Goal: Entertainment & Leisure: Consume media (video, audio)

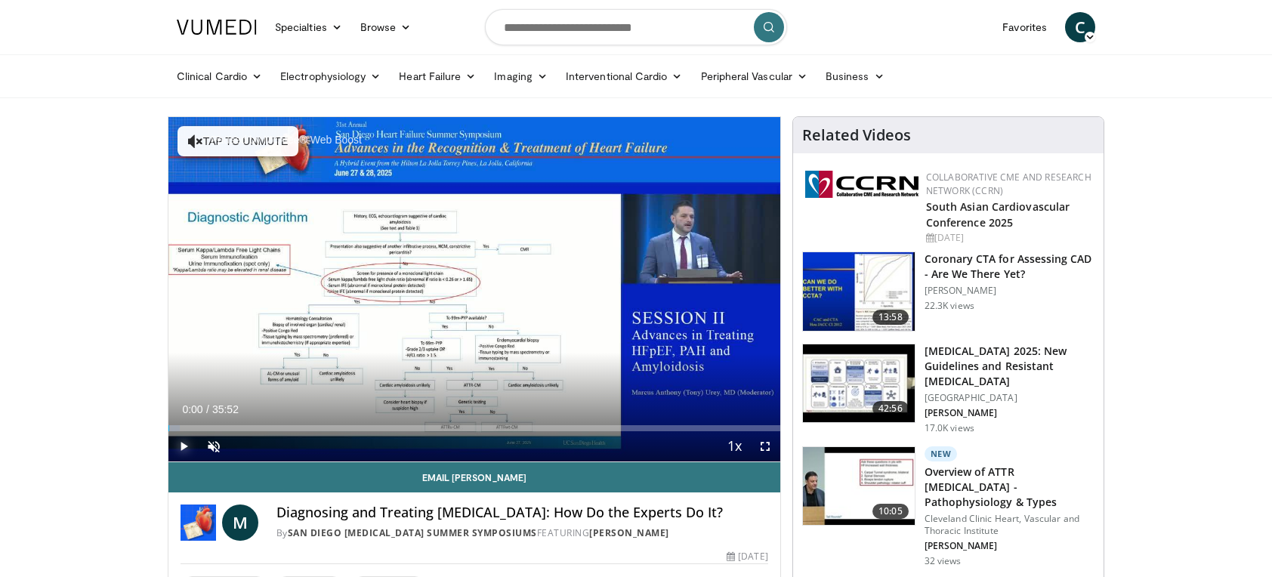
click at [183, 441] on span "Video Player" at bounding box center [183, 446] width 30 height 30
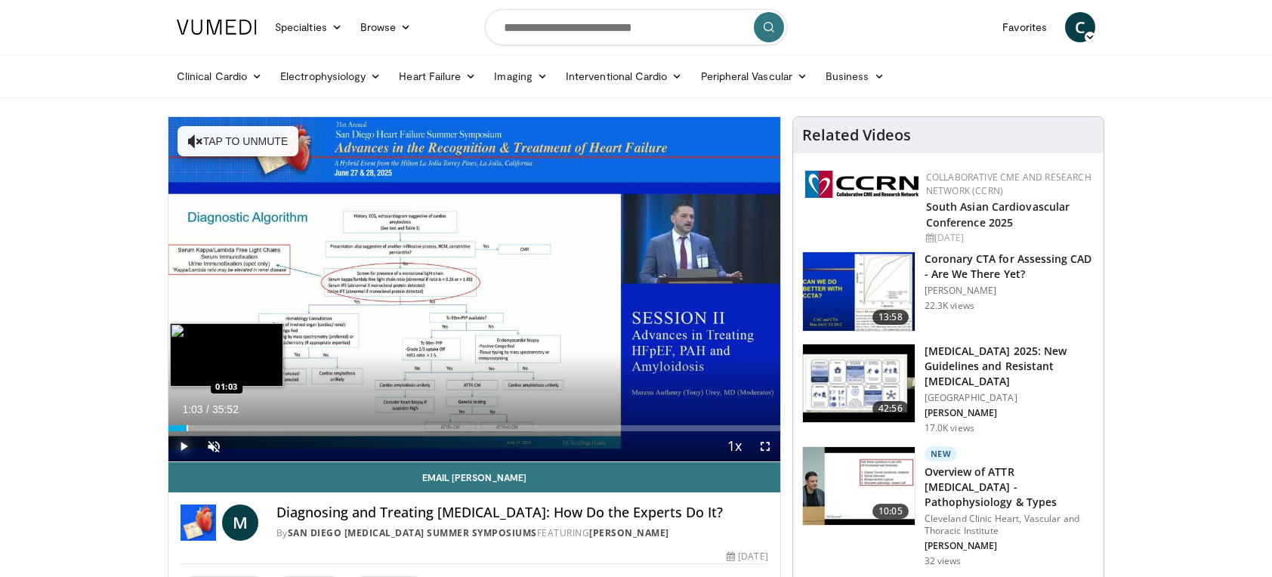
click at [187, 427] on div "Progress Bar" at bounding box center [188, 428] width 2 height 6
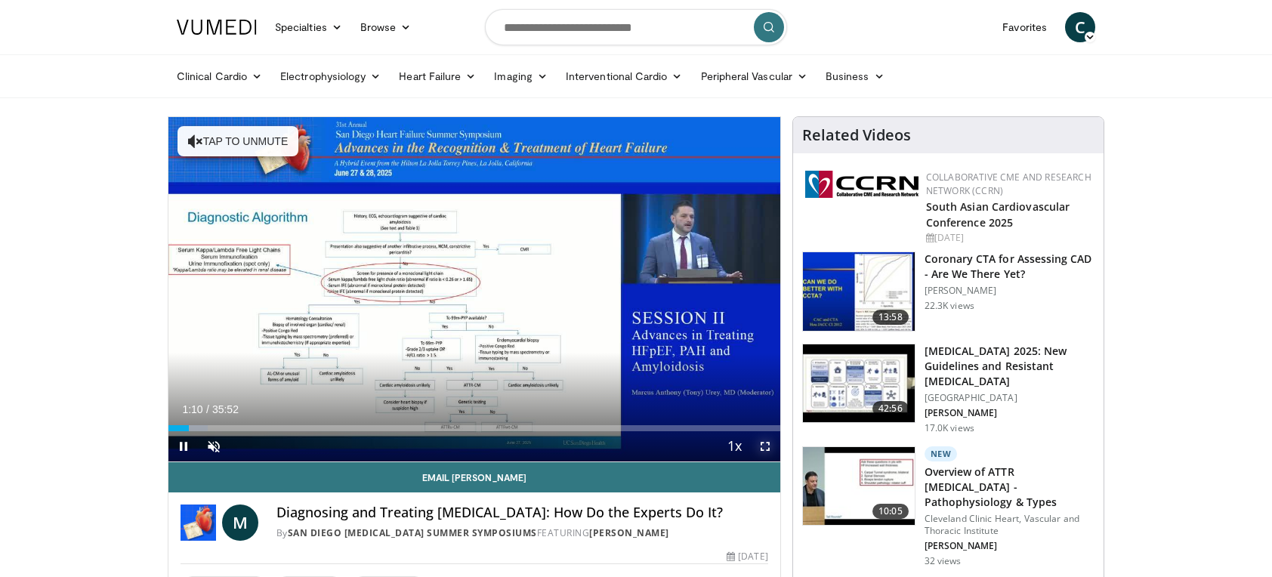
click at [763, 443] on span "Video Player" at bounding box center [765, 446] width 30 height 30
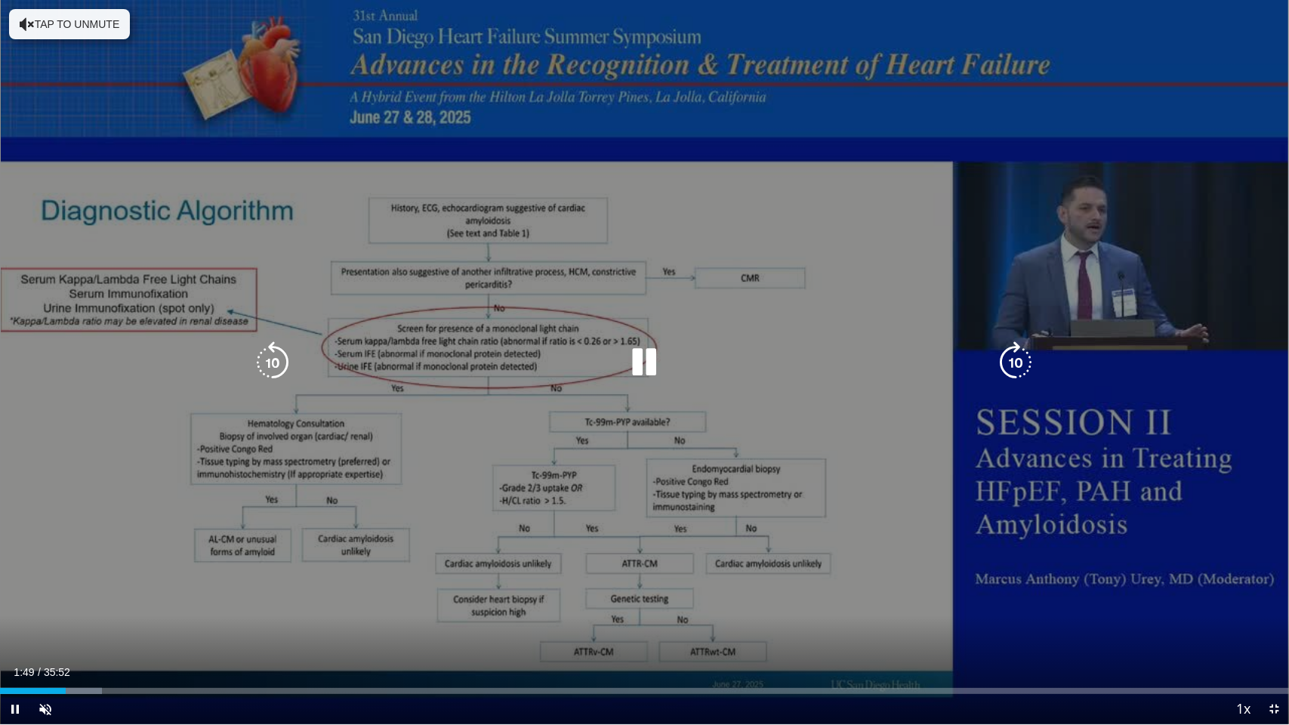
click at [71, 576] on video-js "**********" at bounding box center [644, 362] width 1289 height 725
click at [74, 576] on div "Progress Bar" at bounding box center [77, 691] width 57 height 6
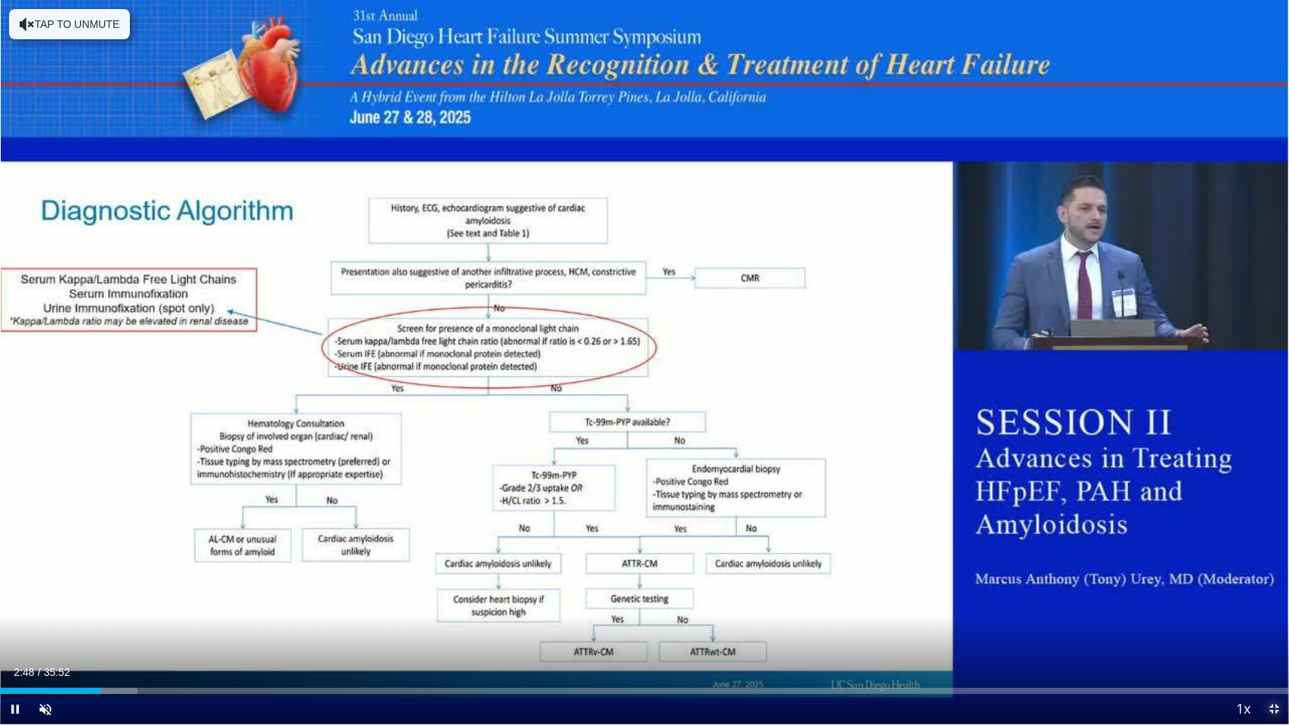
click at [1270, 576] on span "Video Player" at bounding box center [1274, 709] width 30 height 30
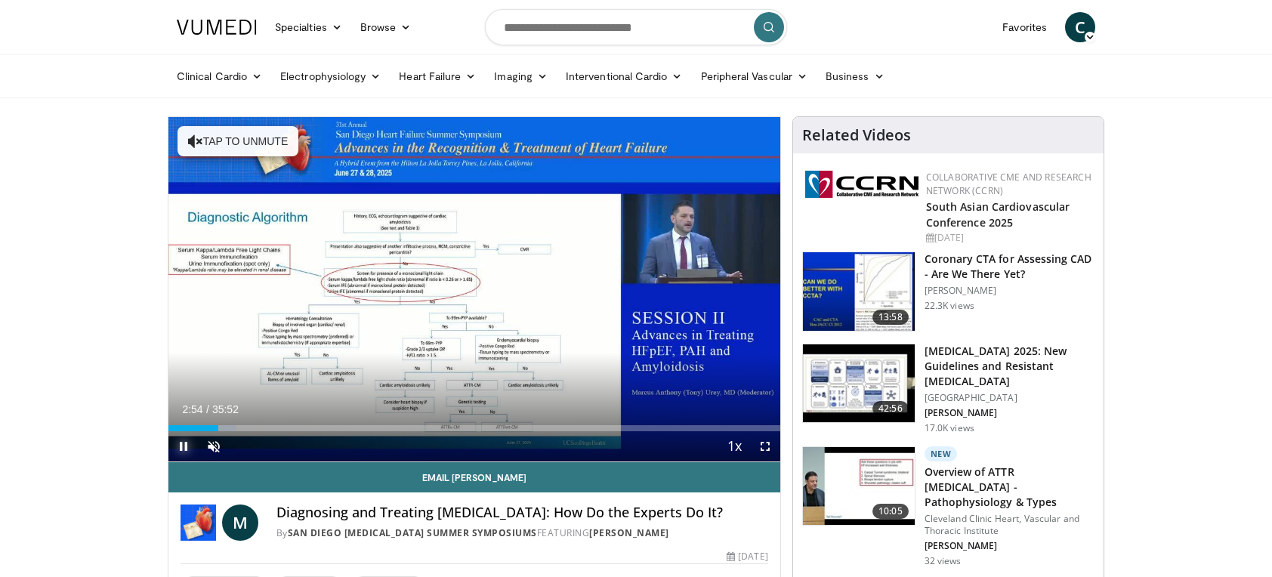
click at [180, 441] on span "Video Player" at bounding box center [183, 446] width 30 height 30
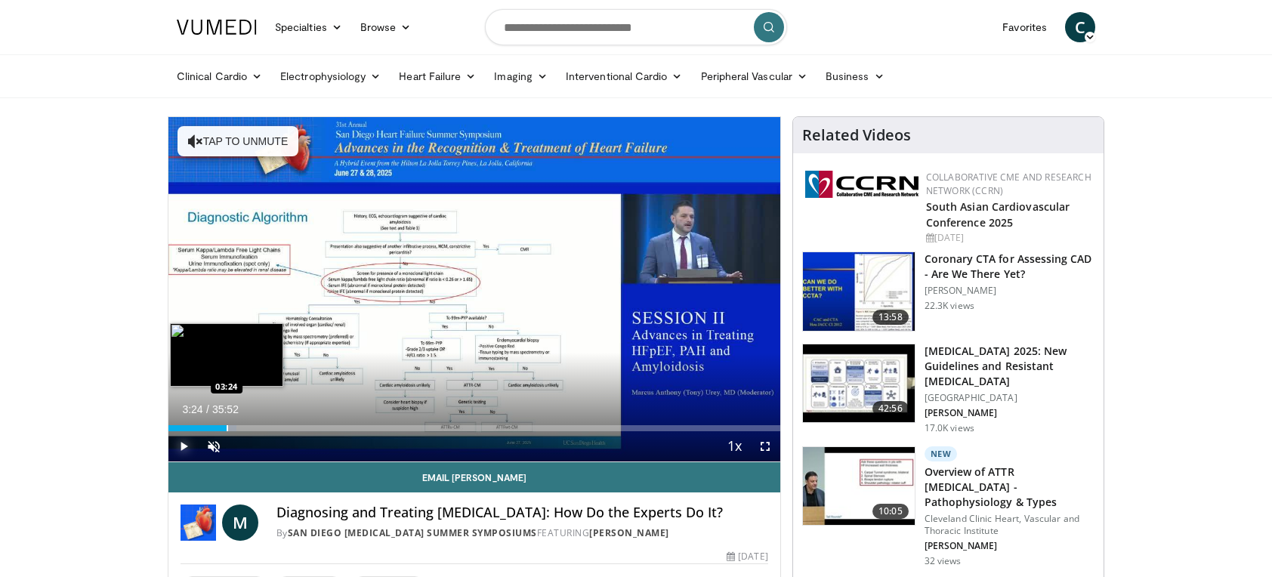
click at [227, 426] on div "Progress Bar" at bounding box center [228, 428] width 2 height 6
click at [232, 427] on div "Progress Bar" at bounding box center [232, 428] width 2 height 6
click at [240, 426] on div "Loaded : 13.36% 04:15 04:01" at bounding box center [474, 428] width 612 height 6
click at [249, 426] on div "Progress Bar" at bounding box center [250, 428] width 2 height 6
click at [260, 426] on div "Progress Bar" at bounding box center [261, 428] width 2 height 6
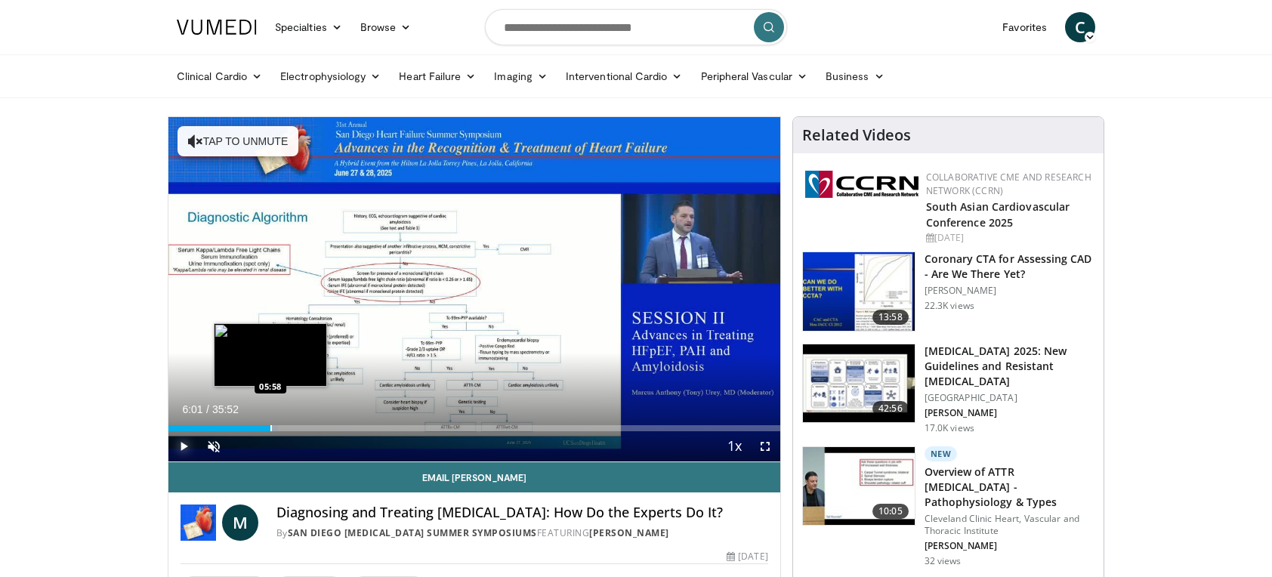
click at [270, 426] on div "Progress Bar" at bounding box center [271, 428] width 2 height 6
click at [282, 427] on div "Progress Bar" at bounding box center [283, 428] width 2 height 6
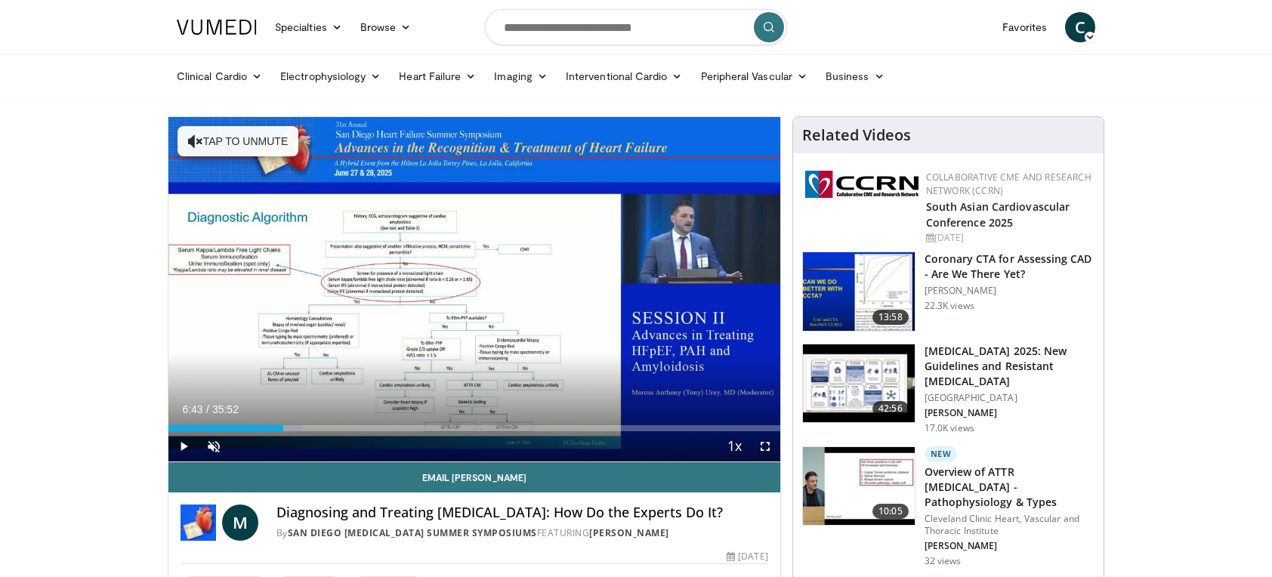
click at [291, 426] on div "Progress Bar" at bounding box center [292, 428] width 2 height 6
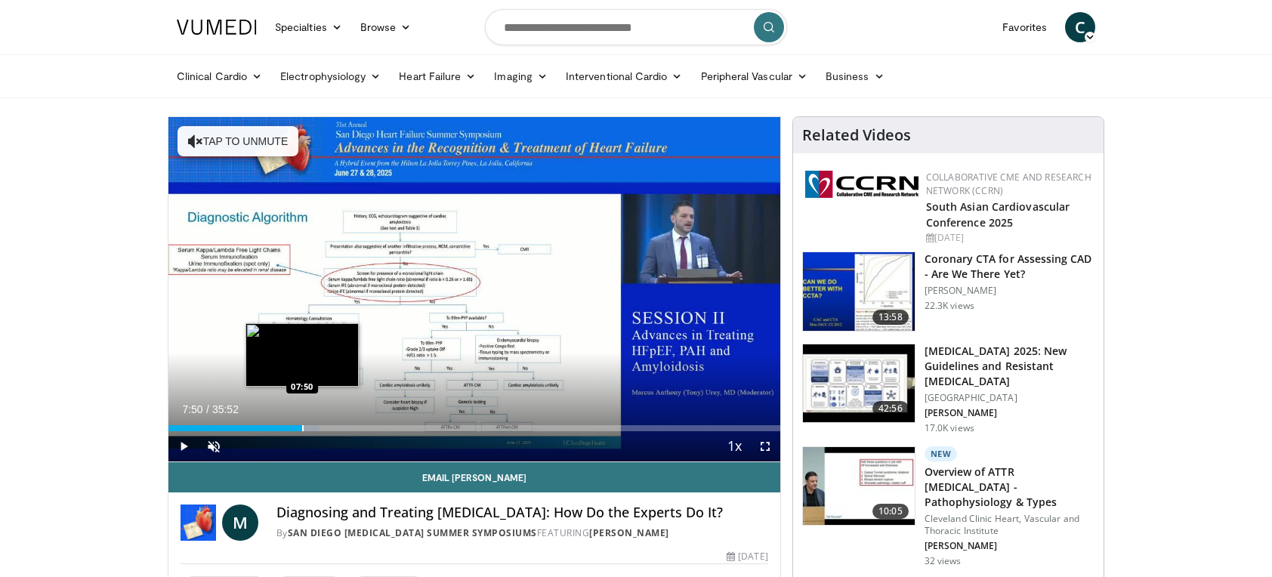
click at [302, 425] on div "Progress Bar" at bounding box center [303, 428] width 2 height 6
click at [313, 425] on div "Progress Bar" at bounding box center [314, 428] width 2 height 6
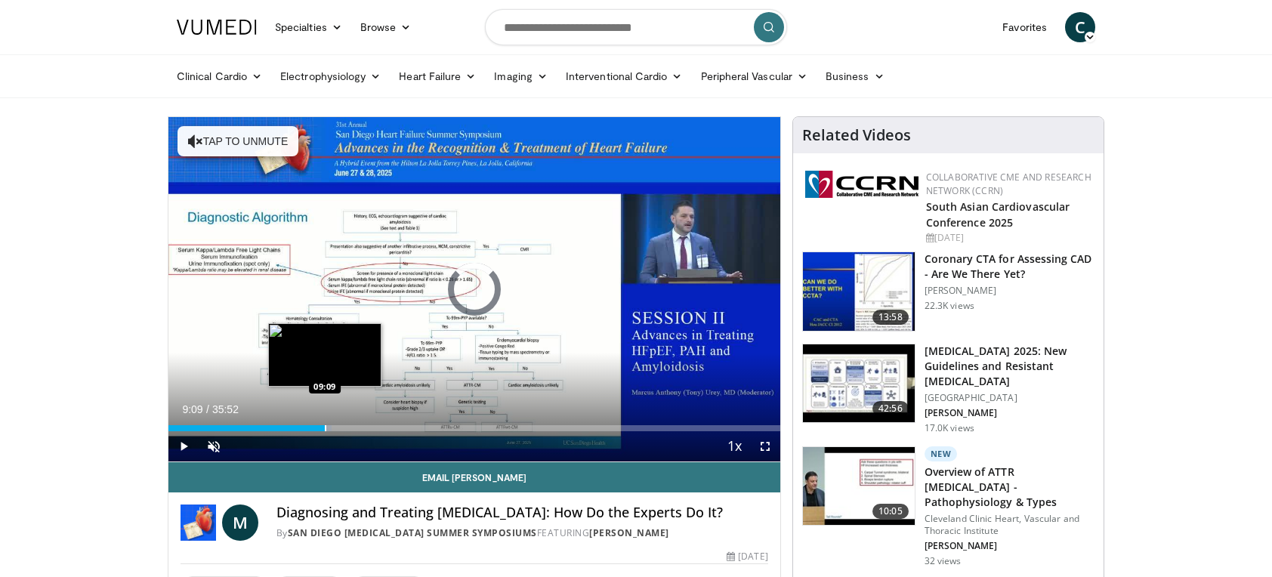
click at [325, 425] on div "Progress Bar" at bounding box center [326, 428] width 2 height 6
click at [335, 425] on div "Progress Bar" at bounding box center [336, 428] width 2 height 6
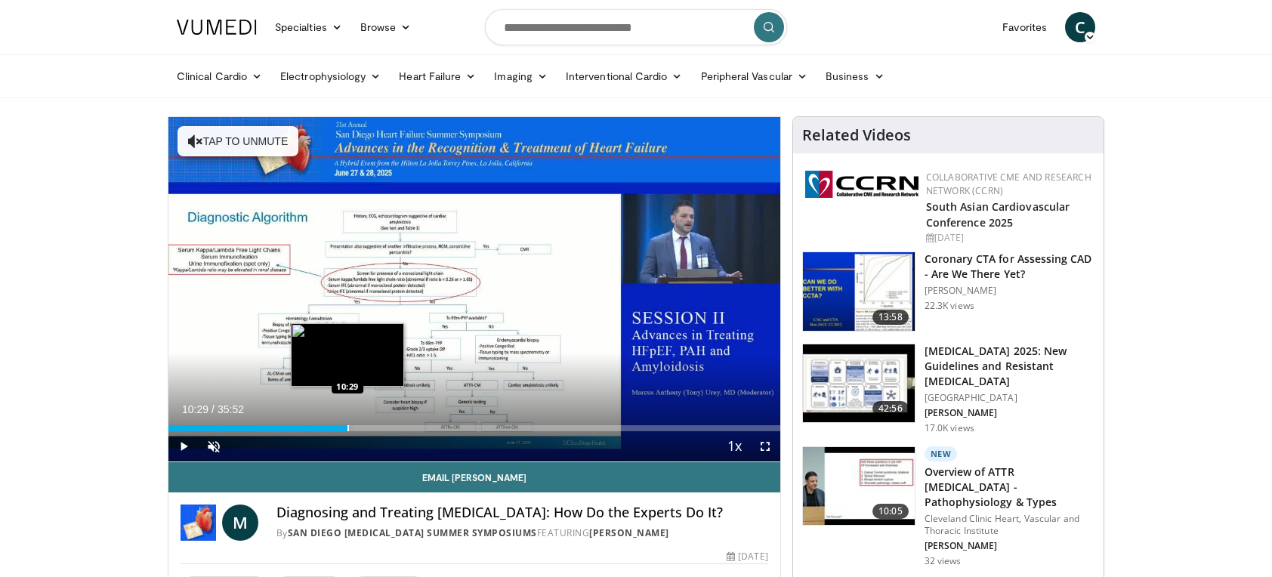
click at [347, 423] on div "Loaded : 30.20% 10:29 10:29" at bounding box center [474, 424] width 612 height 14
click at [356, 424] on div "Loaded : 32.73% 11:01 11:01" at bounding box center [474, 424] width 612 height 14
click at [366, 425] on div "Progress Bar" at bounding box center [367, 428] width 2 height 6
click at [376, 425] on div "Progress Bar" at bounding box center [377, 428] width 2 height 6
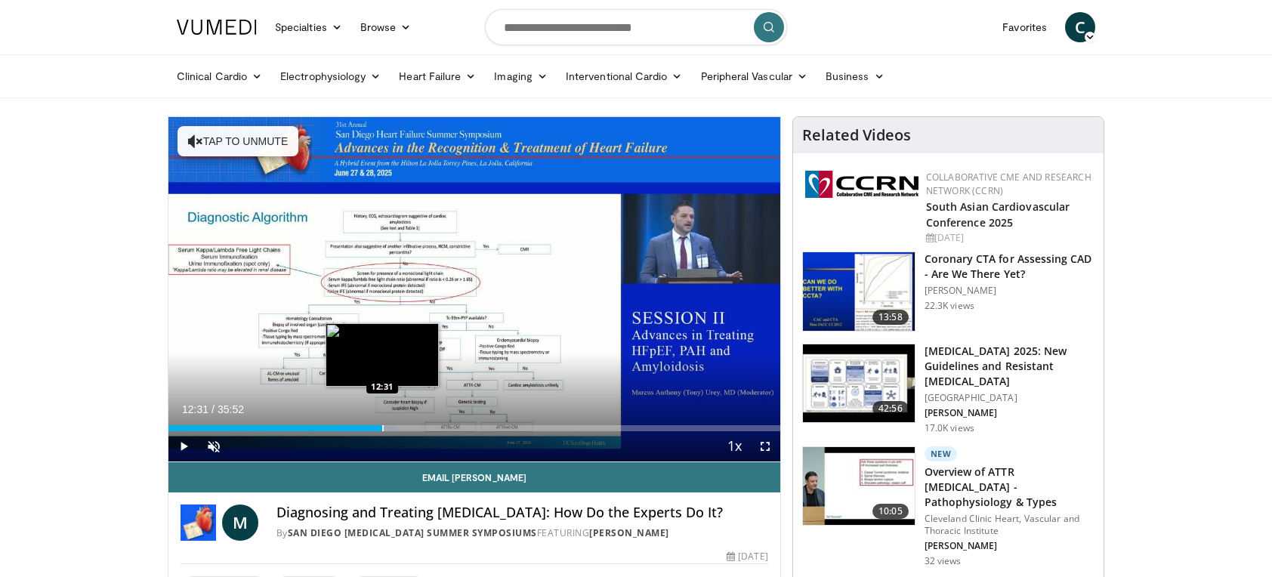
click at [382, 425] on div "Progress Bar" at bounding box center [383, 428] width 2 height 6
click at [392, 425] on div "Loaded : 37.80% 13:09 12:58" at bounding box center [474, 428] width 612 height 6
click at [405, 425] on div "Progress Bar" at bounding box center [406, 428] width 2 height 6
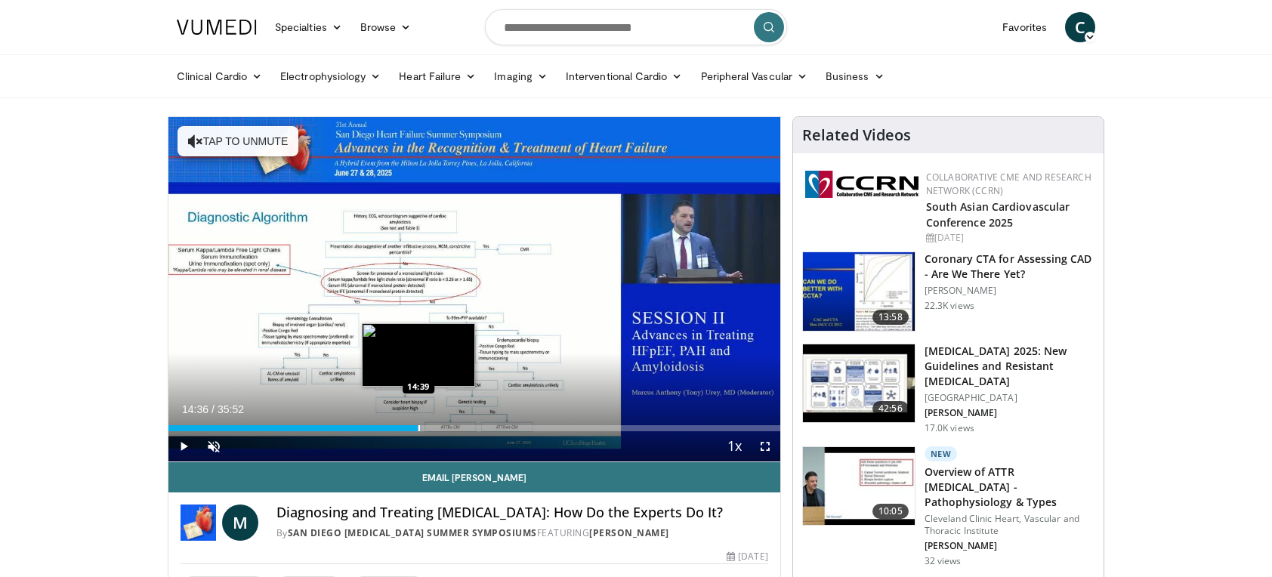
click at [417, 423] on div "Loaded : 41.48% 14:36 14:39" at bounding box center [474, 424] width 612 height 14
click at [762, 445] on span "Video Player" at bounding box center [765, 446] width 30 height 30
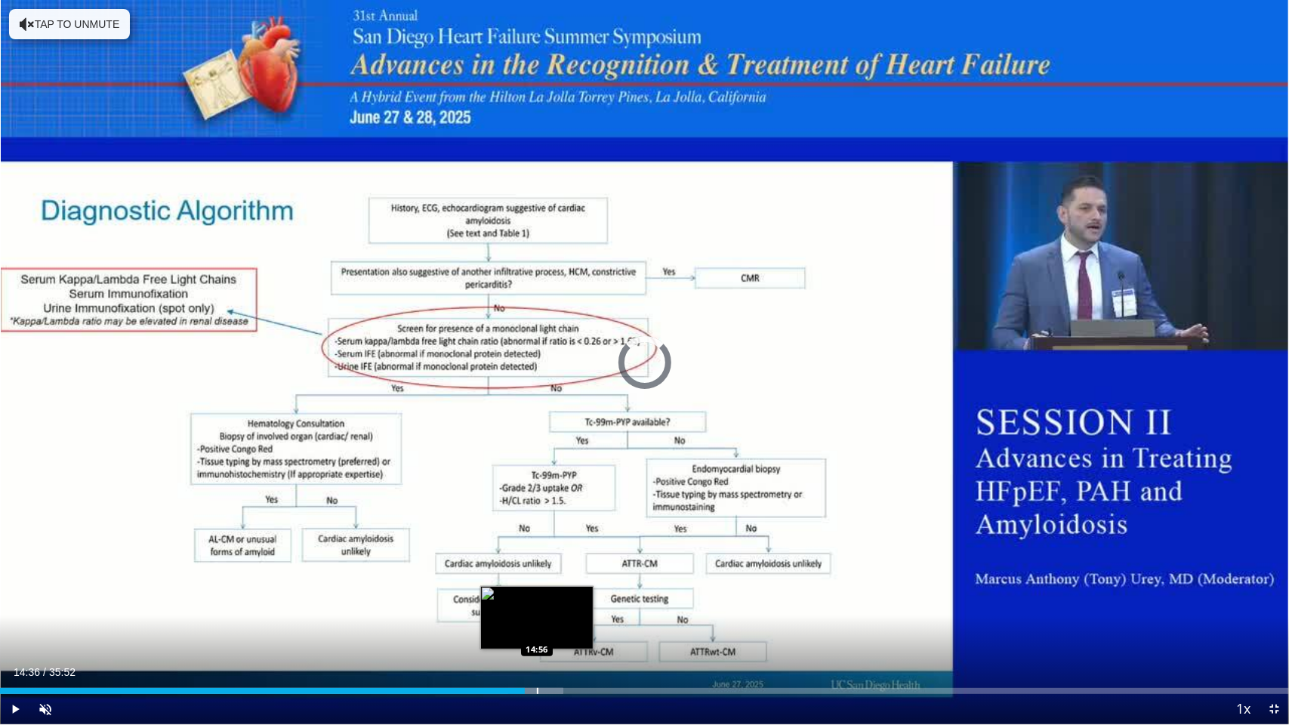
click at [536, 576] on div "Loaded : 43.68% 14:56 14:56" at bounding box center [644, 687] width 1289 height 14
click at [551, 576] on div "Loaded : 43.79% 15:19 15:19" at bounding box center [644, 687] width 1289 height 14
click at [565, 576] on div "Loaded : 0.00% 15:19 15:42" at bounding box center [644, 687] width 1289 height 14
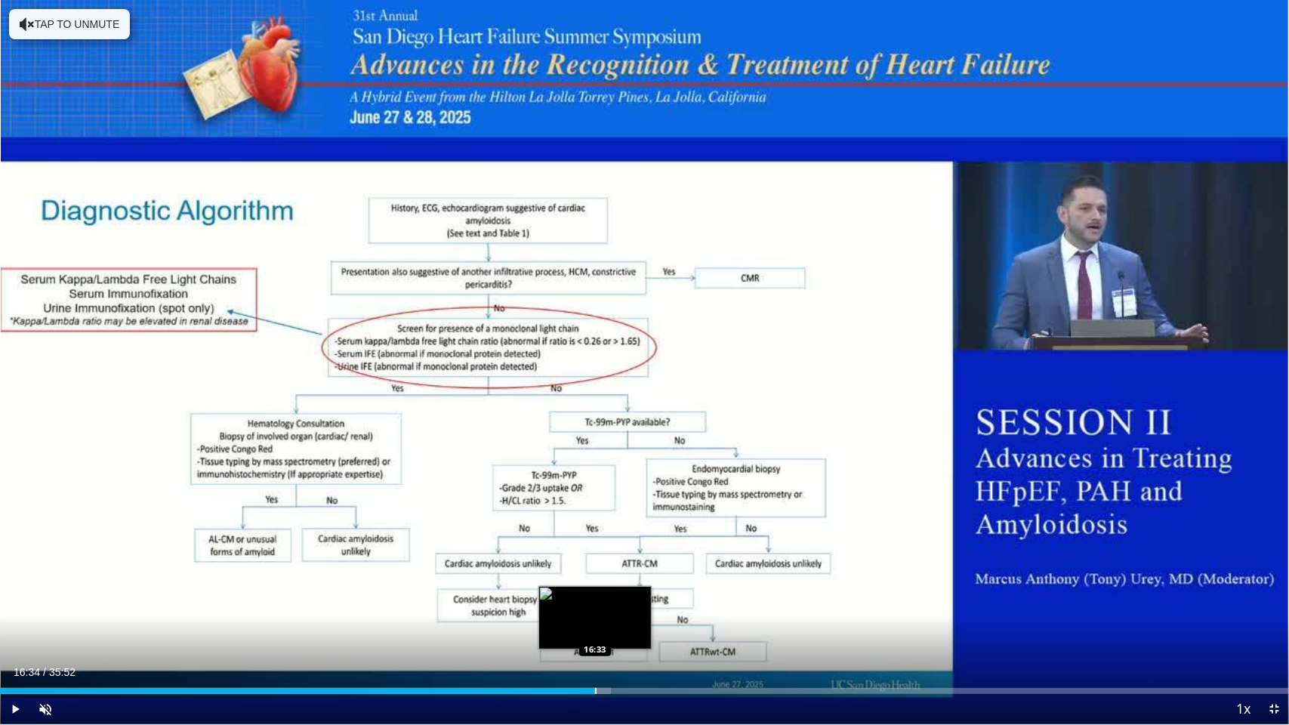
click at [596, 576] on div "Progress Bar" at bounding box center [596, 691] width 2 height 6
click at [627, 576] on div "Progress Bar" at bounding box center [622, 691] width 26 height 6
click at [644, 576] on div "Loaded : 51.58% 17:56 17:56" at bounding box center [644, 691] width 1289 height 6
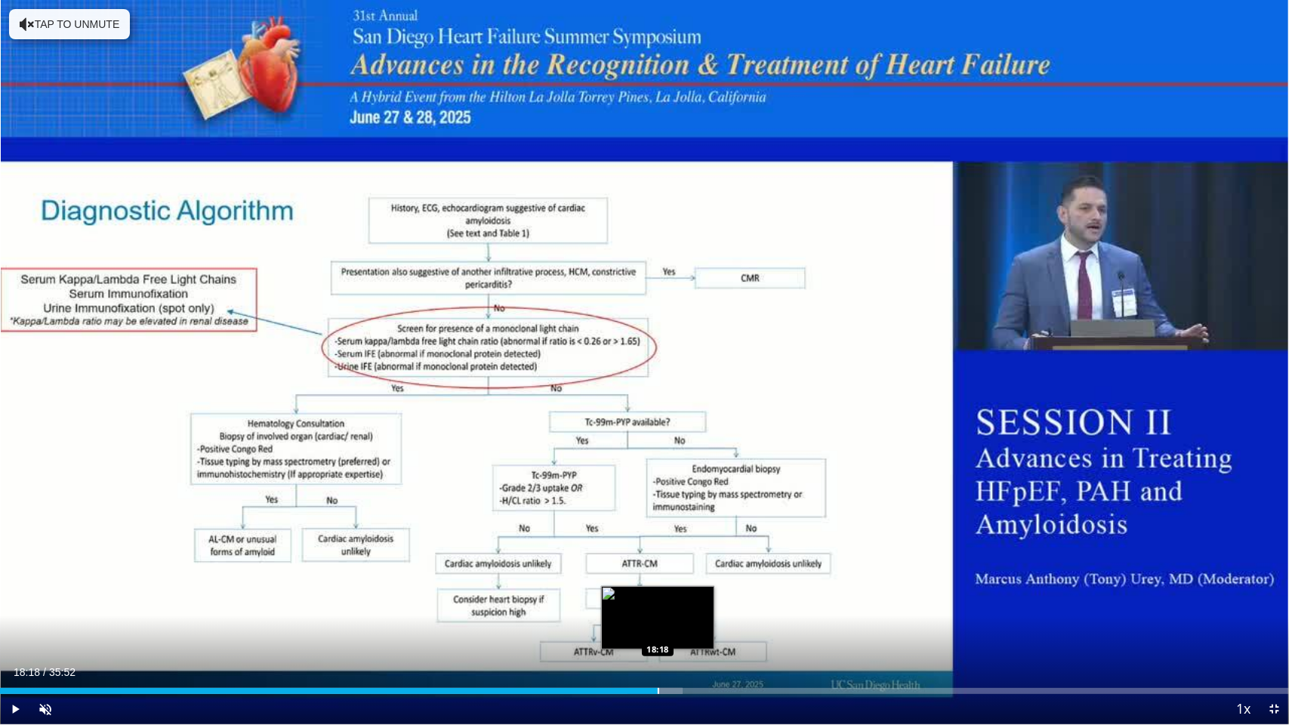
click at [658, 576] on div "Progress Bar" at bounding box center [659, 691] width 2 height 6
click at [676, 576] on div "Progress Bar" at bounding box center [677, 691] width 2 height 6
click at [702, 576] on div "Progress Bar" at bounding box center [703, 691] width 2 height 6
click at [720, 576] on div "Loaded : 57.62% 20:03 20:07" at bounding box center [644, 687] width 1289 height 14
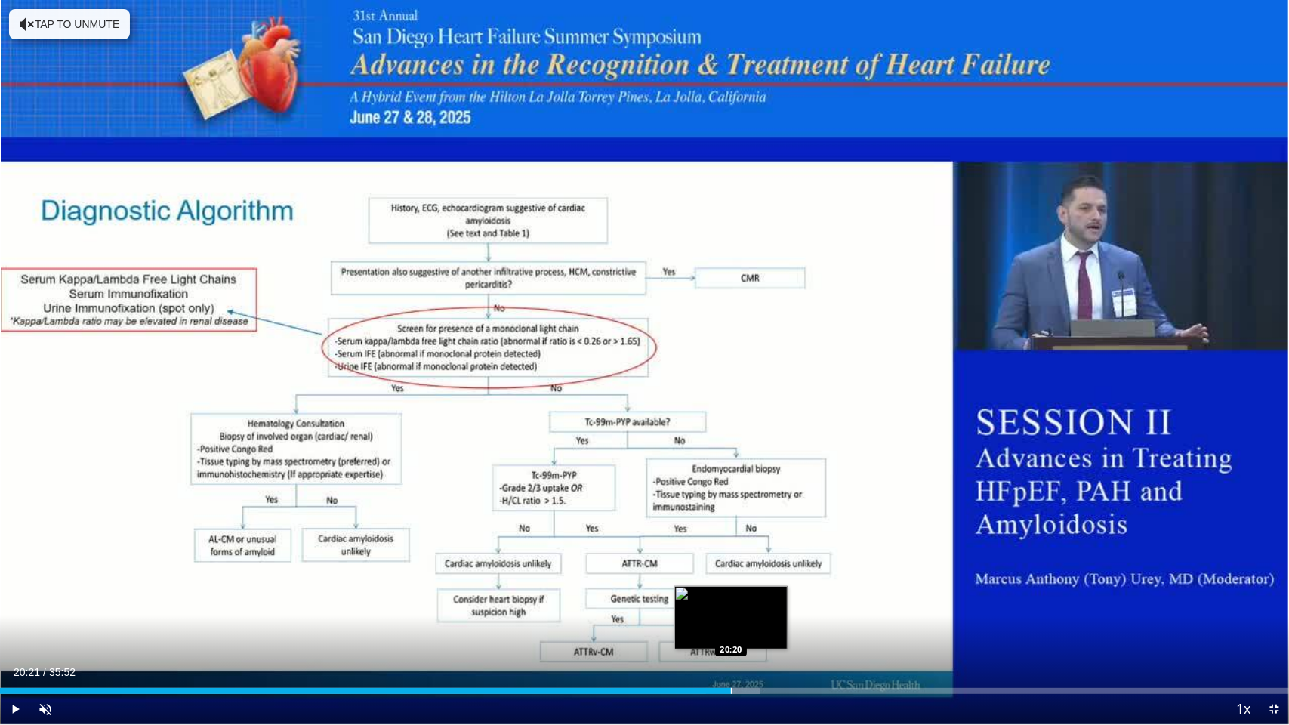
click at [732, 576] on div "Loaded : 59.00% 20:21 20:20" at bounding box center [644, 687] width 1289 height 14
click at [757, 576] on div "Loaded : 59.92% 21:04 21:03" at bounding box center [644, 687] width 1289 height 14
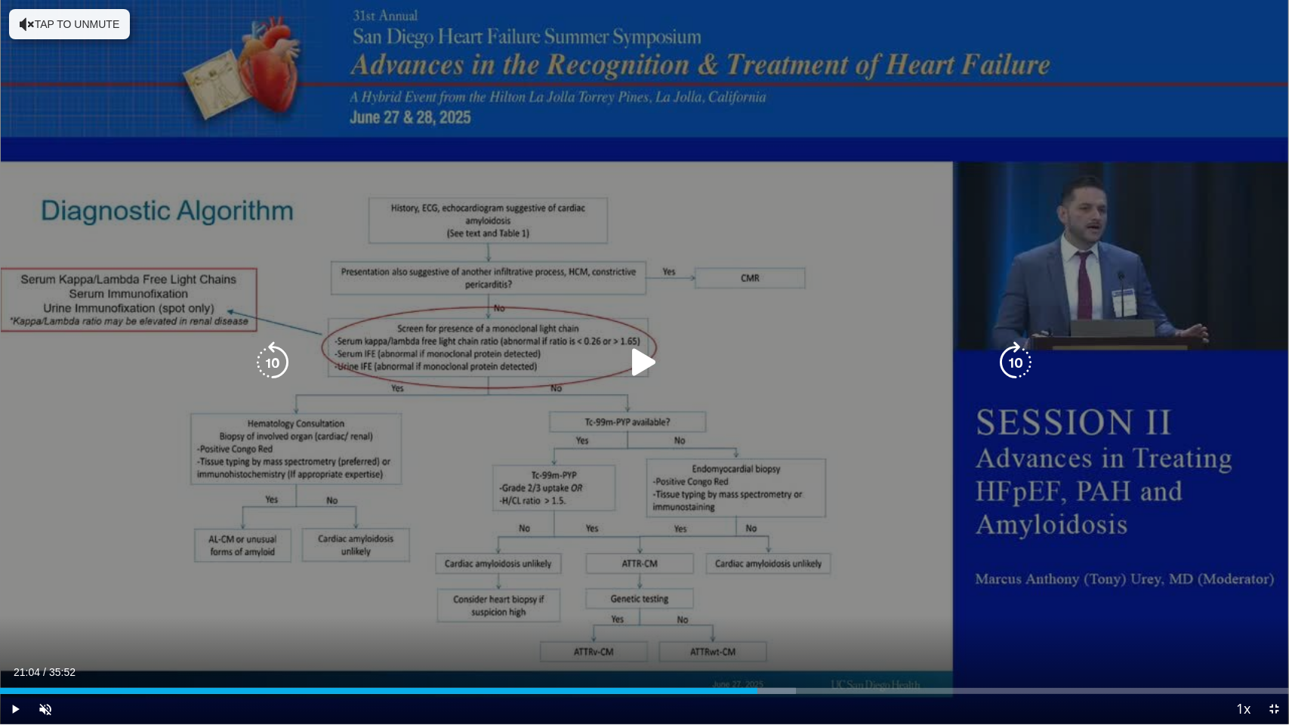
click at [942, 576] on div "10 seconds Tap to unmute" at bounding box center [644, 362] width 1289 height 724
click at [814, 576] on div "Current Time 21:17 / Duration 35:52 Pause Skip Backward Skip Forward Unmute 96%…" at bounding box center [644, 709] width 1289 height 30
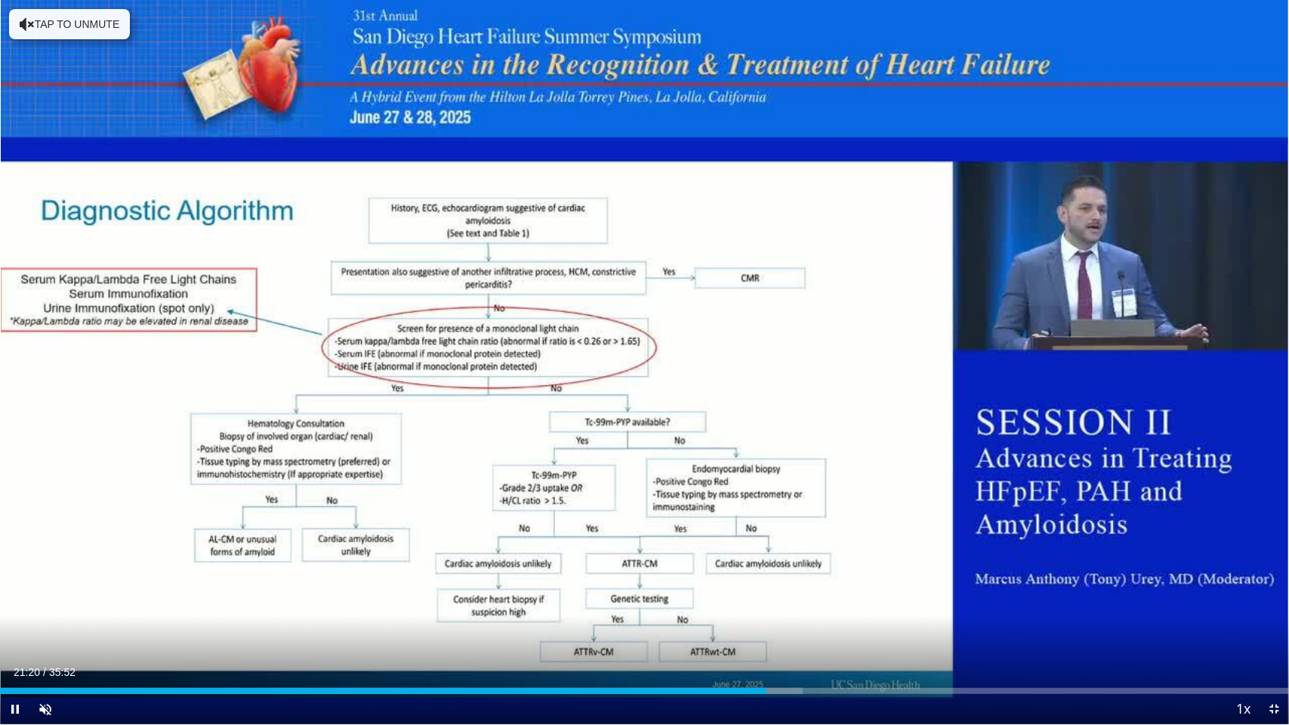
click at [819, 576] on div "Current Time 21:20 / Duration 35:52 Pause Skip Backward Skip Forward Unmute 96%…" at bounding box center [644, 709] width 1289 height 30
click at [819, 576] on video-js "**********" at bounding box center [644, 362] width 1289 height 725
click at [829, 576] on div "Loaded : 66.45% 23:05 23:05" at bounding box center [644, 687] width 1289 height 14
click at [844, 576] on video-js "**********" at bounding box center [644, 362] width 1289 height 725
click at [858, 576] on div "Loaded : 67.84% 23:13 23:49" at bounding box center [644, 687] width 1289 height 14
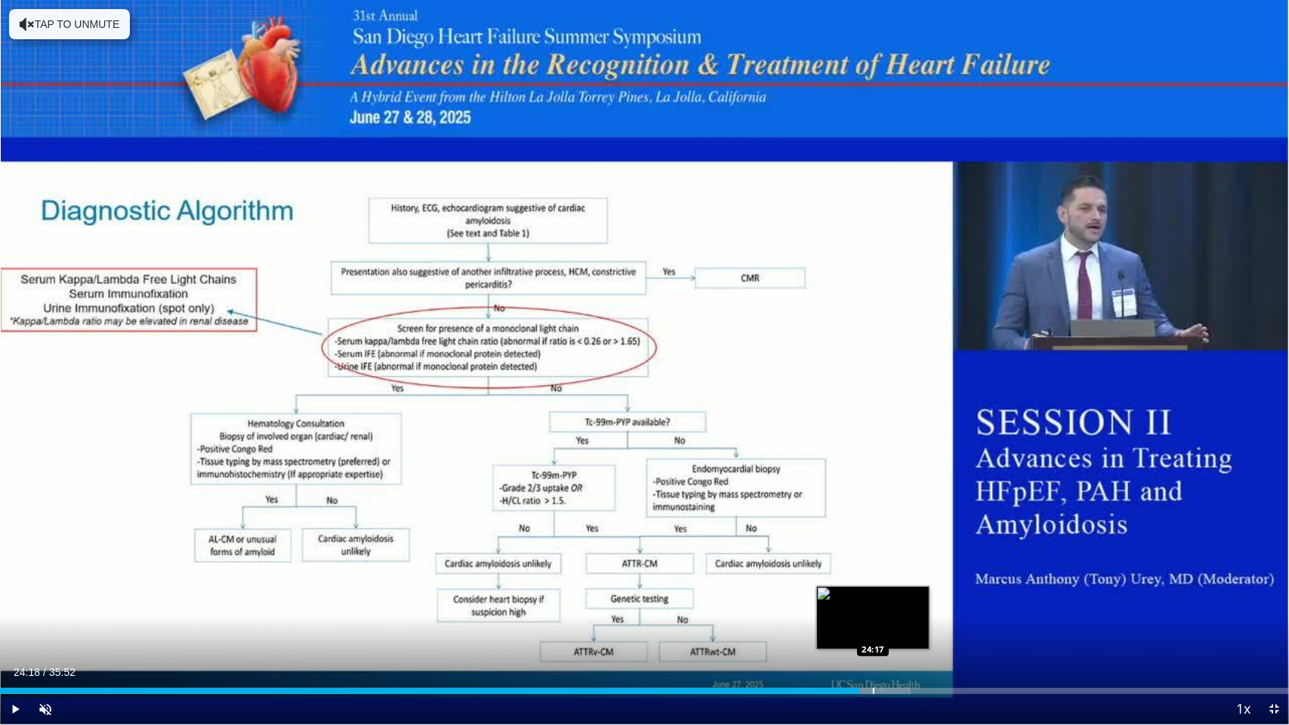
click at [874, 576] on div "Loaded : 70.63% 23:55 24:17" at bounding box center [644, 687] width 1289 height 14
click at [890, 576] on div "Loaded : 70.63% 24:45 24:43" at bounding box center [644, 687] width 1289 height 14
click at [918, 576] on div "Loaded : 73.29% 25:35 25:34" at bounding box center [644, 691] width 1289 height 6
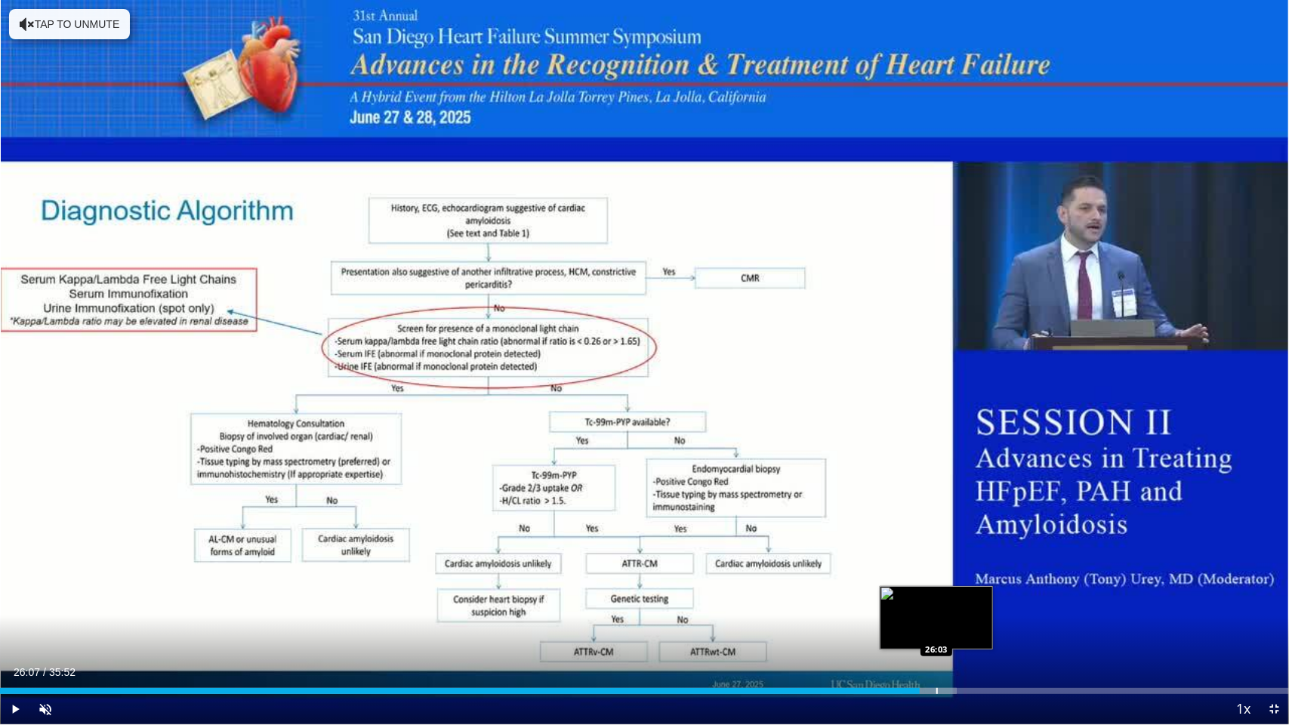
click at [938, 576] on div "Progress Bar" at bounding box center [929, 691] width 54 height 6
click at [969, 576] on div "Progress Bar" at bounding box center [970, 691] width 2 height 6
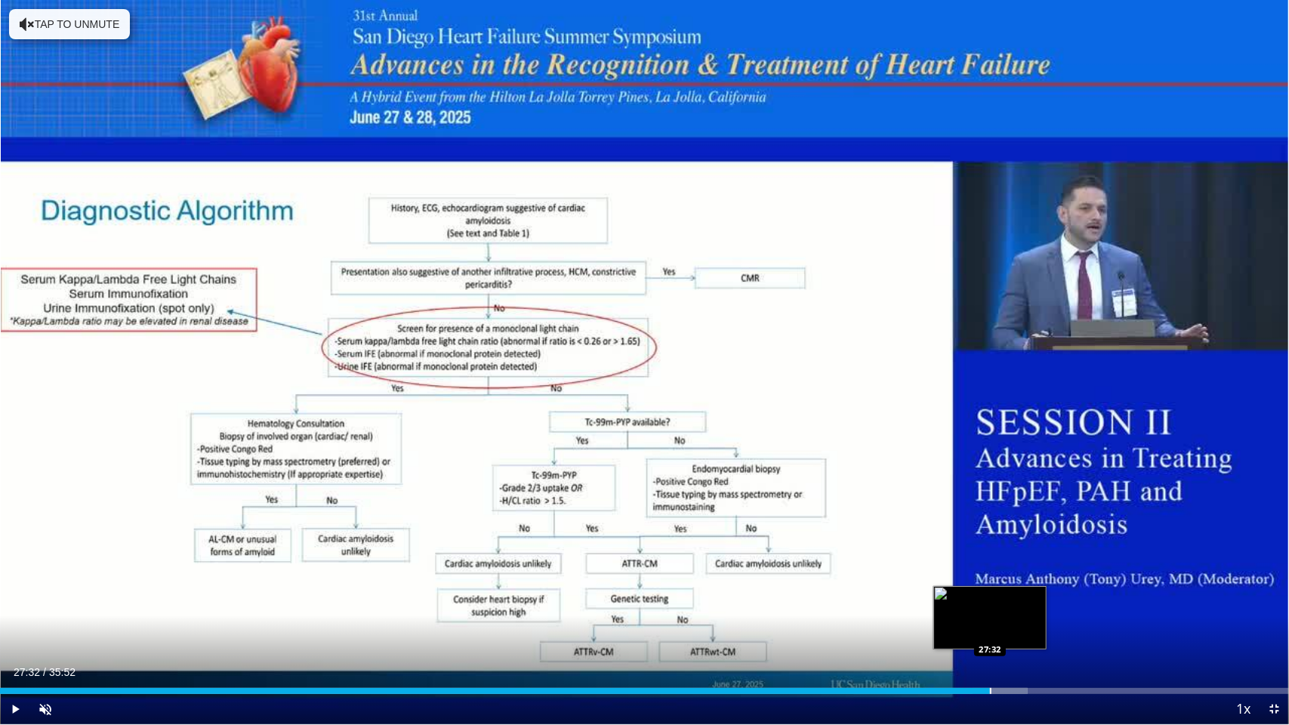
click at [990, 576] on div "Progress Bar" at bounding box center [991, 691] width 2 height 6
click at [991, 576] on div "Progress Bar" at bounding box center [991, 691] width 2 height 6
click at [991, 576] on div "Progress Bar" at bounding box center [992, 691] width 2 height 6
click at [1002, 576] on div "Progress Bar" at bounding box center [1003, 691] width 2 height 6
click at [1013, 576] on div "Progress Bar" at bounding box center [1014, 691] width 2 height 6
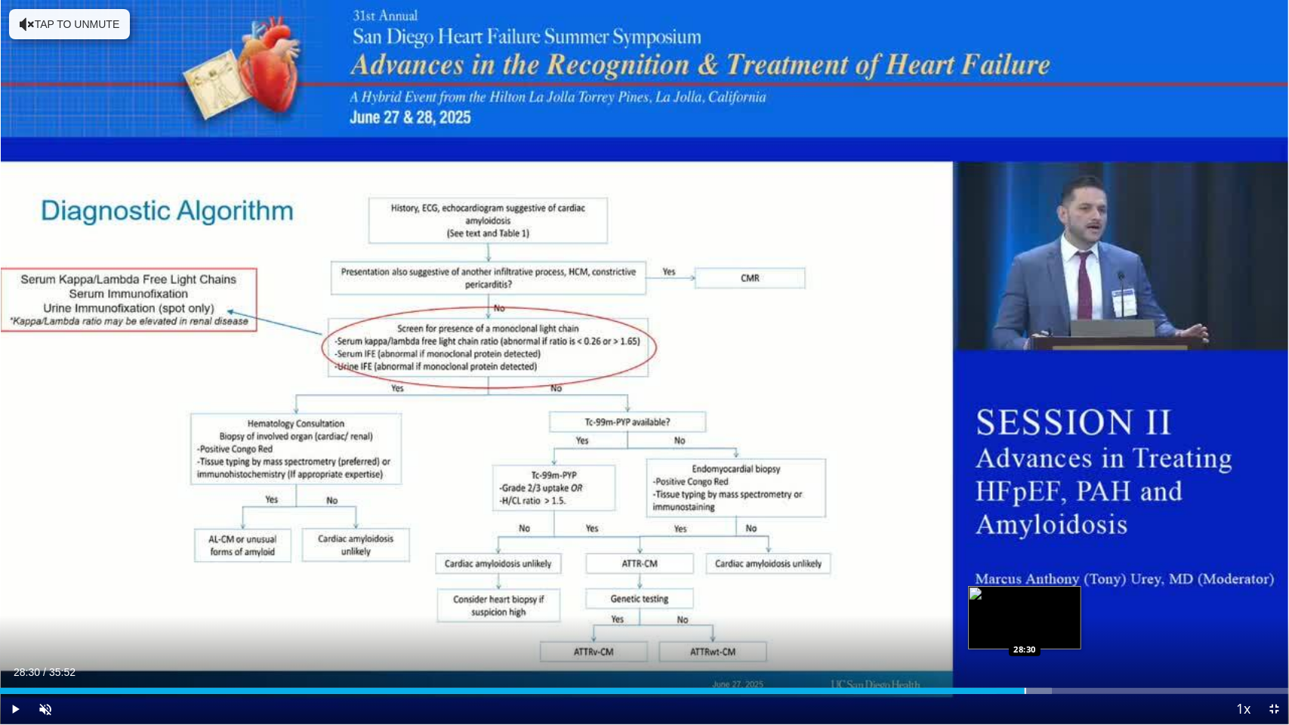
click at [1025, 576] on div "Progress Bar" at bounding box center [1026, 691] width 2 height 6
click at [1038, 576] on div "Progress Bar" at bounding box center [1035, 691] width 56 height 6
click at [1059, 576] on div "Progress Bar" at bounding box center [1059, 691] width 2 height 6
click at [1068, 576] on div "Progress Bar" at bounding box center [1069, 691] width 2 height 6
click at [1081, 576] on div "Progress Bar" at bounding box center [1082, 691] width 2 height 6
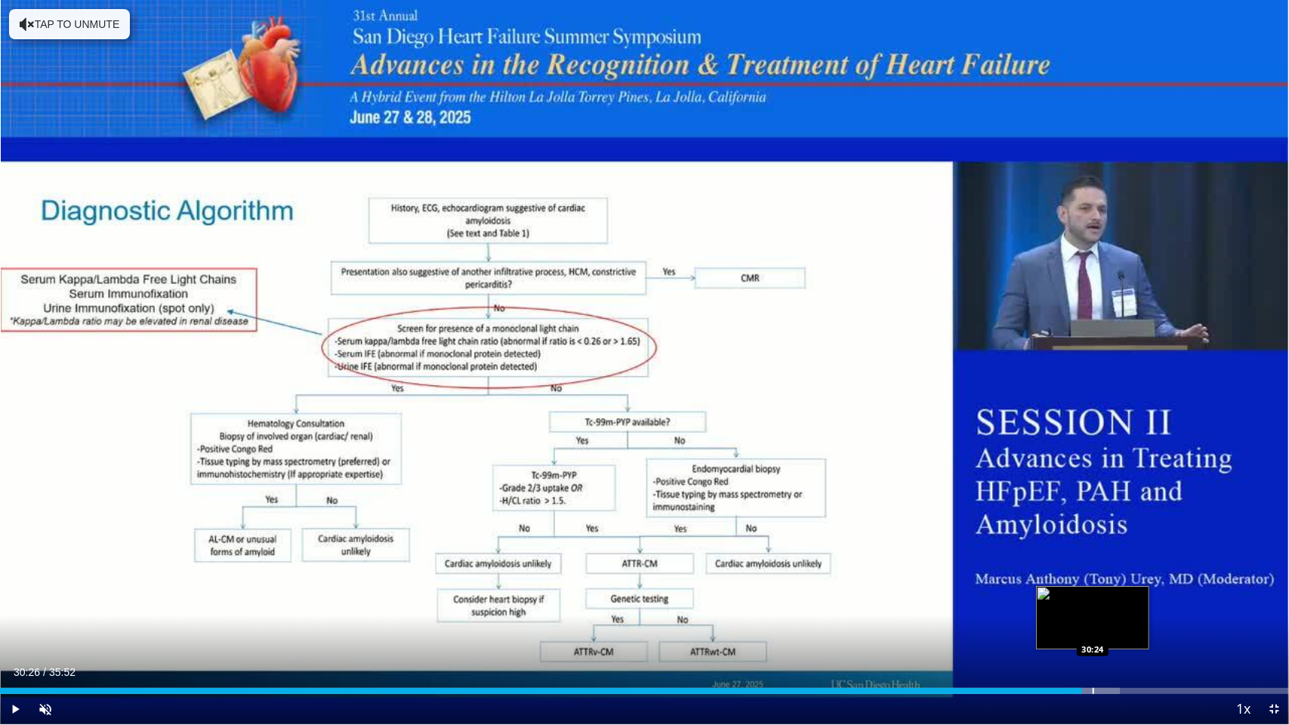
click at [1093, 576] on div "Progress Bar" at bounding box center [1094, 691] width 2 height 6
click at [1109, 576] on div "Progress Bar" at bounding box center [1110, 691] width 2 height 6
click at [1120, 576] on div "Progress Bar" at bounding box center [1121, 691] width 2 height 6
click at [1127, 576] on div "Progress Bar" at bounding box center [1130, 691] width 55 height 6
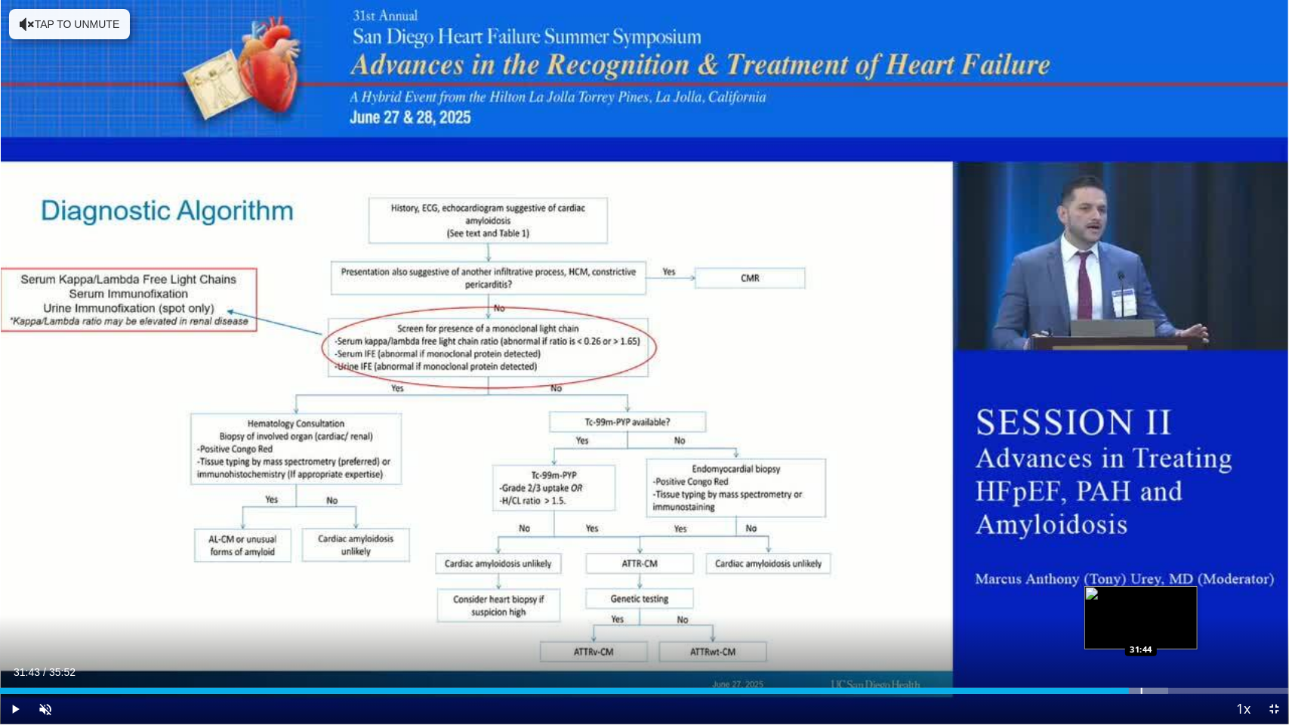
click at [1140, 576] on div "Progress Bar" at bounding box center [1139, 691] width 57 height 6
click at [1153, 576] on div "Progress Bar" at bounding box center [1154, 691] width 2 height 6
click at [1189, 576] on video-js "**********" at bounding box center [644, 362] width 1289 height 725
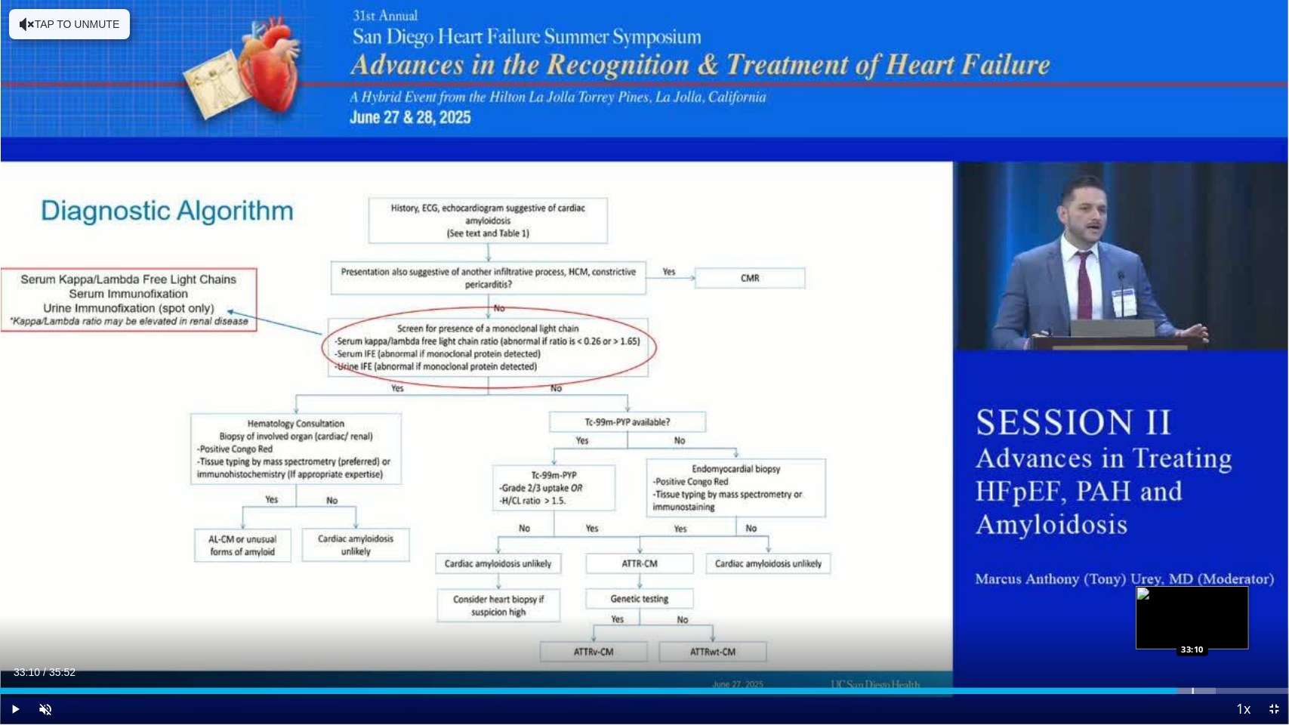
click at [1192, 576] on div "Progress Bar" at bounding box center [1193, 691] width 2 height 6
click at [1216, 576] on div "Loaded : 95.88% 33:53 33:52" at bounding box center [644, 691] width 1289 height 6
click at [1226, 576] on div "Progress Bar" at bounding box center [1227, 691] width 2 height 6
click at [1239, 576] on div "Progress Bar" at bounding box center [1239, 691] width 2 height 6
click at [1252, 576] on video-js "**********" at bounding box center [644, 362] width 1289 height 725
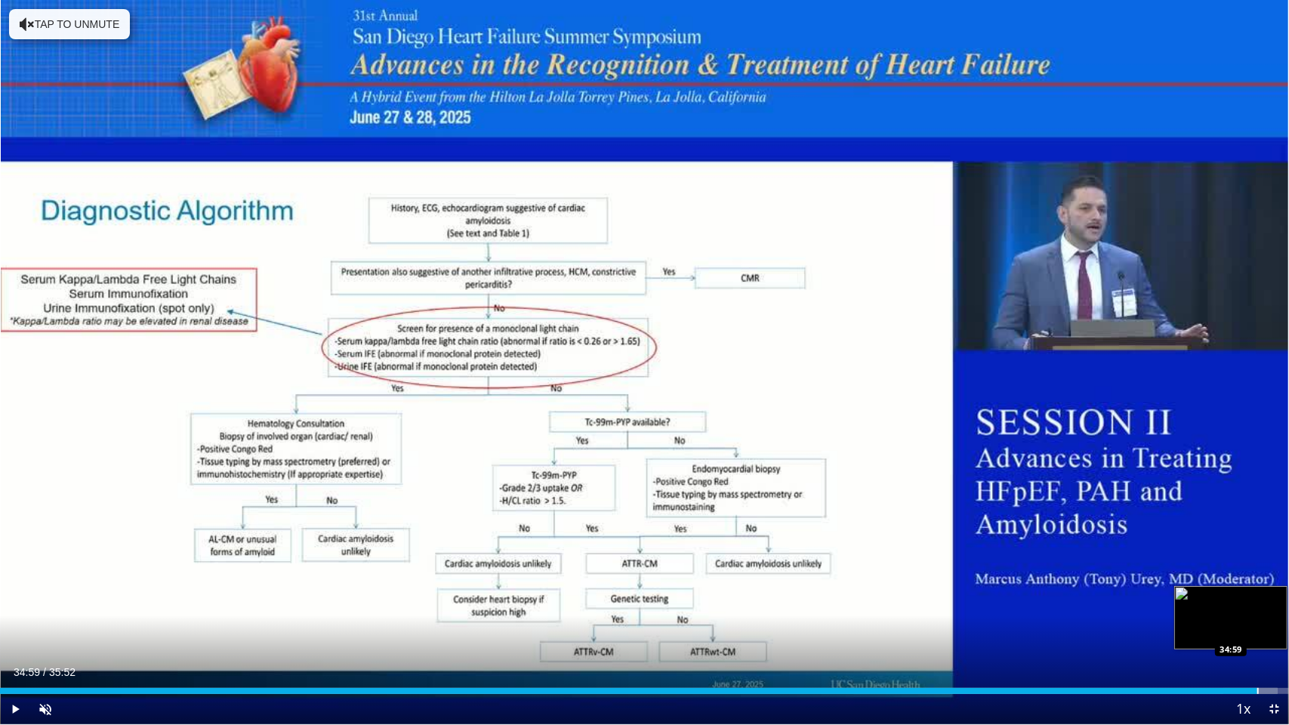
click at [1257, 576] on div "Loaded : 99.10% 35:00 34:59" at bounding box center [644, 691] width 1289 height 6
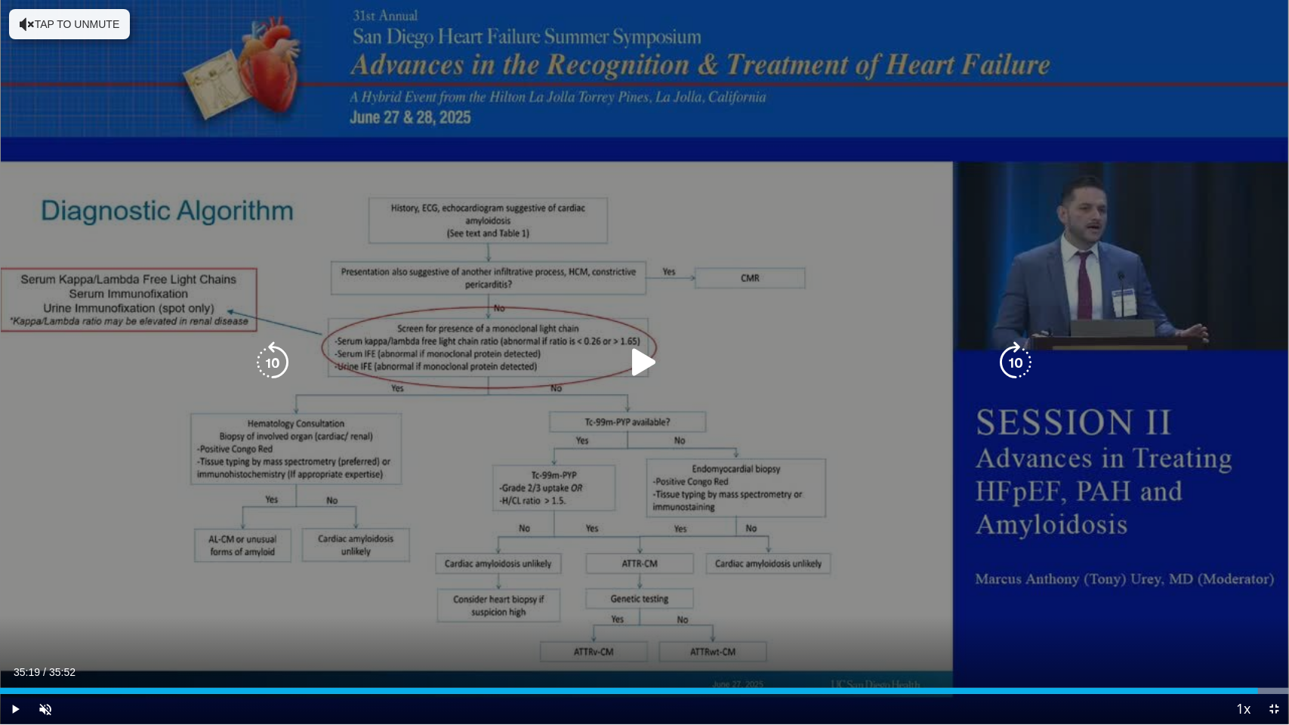
click at [1269, 576] on div "Progress Bar" at bounding box center [1264, 691] width 49 height 6
click at [1192, 576] on div "Loaded : 92.47% 33:09 33:09" at bounding box center [644, 687] width 1289 height 14
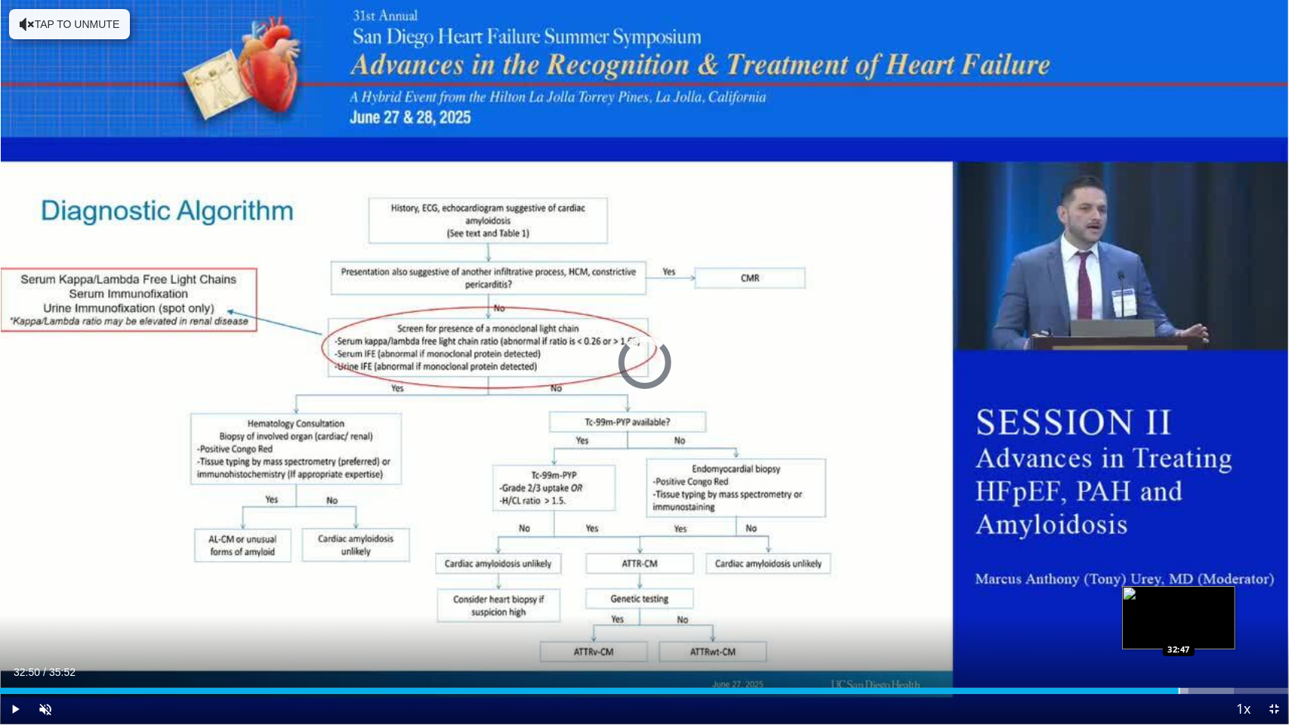
click at [1180, 576] on div "Progress Bar" at bounding box center [1180, 691] width 2 height 6
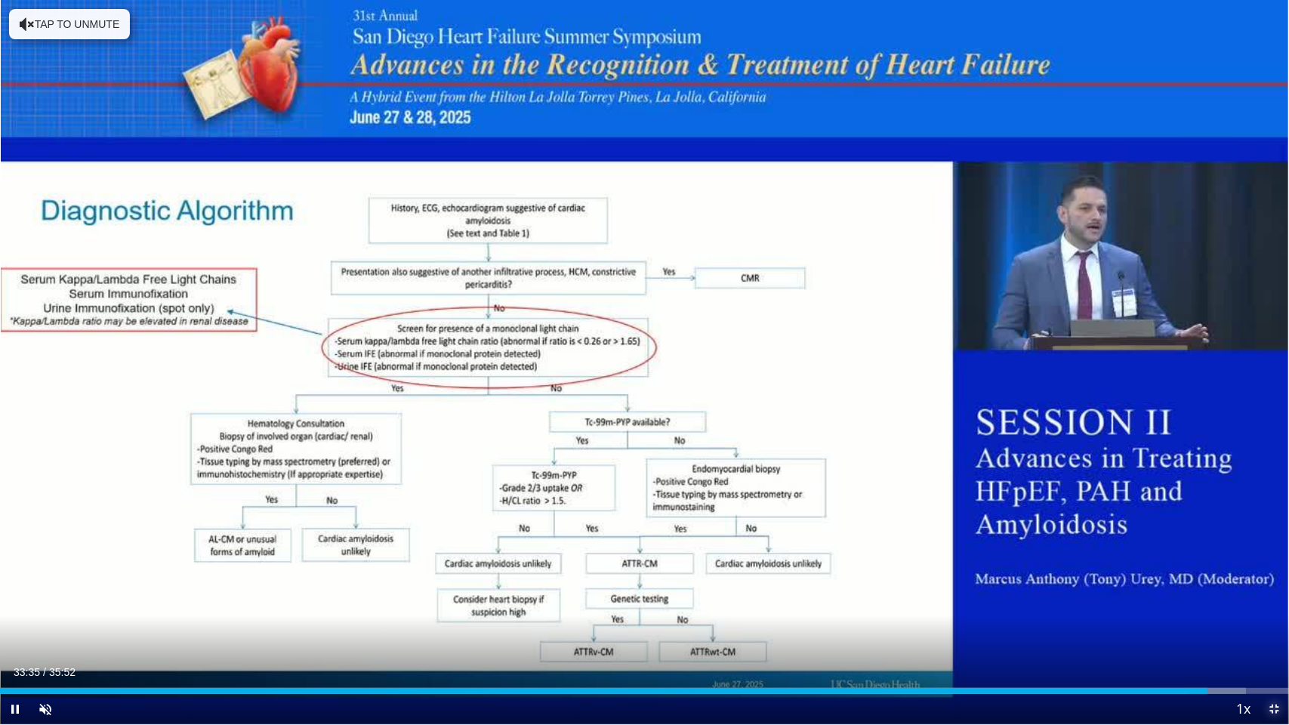
click at [1271, 576] on span "Video Player" at bounding box center [1274, 709] width 30 height 30
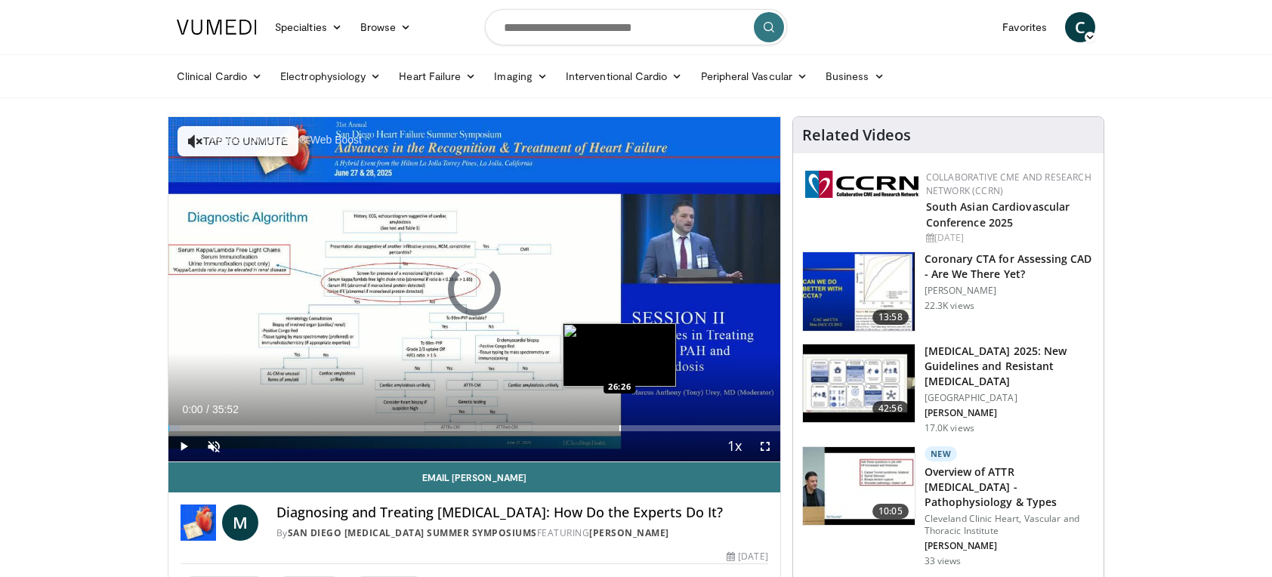
click at [619, 423] on div "Loaded : 1.84% 26:26 26:26" at bounding box center [474, 424] width 612 height 14
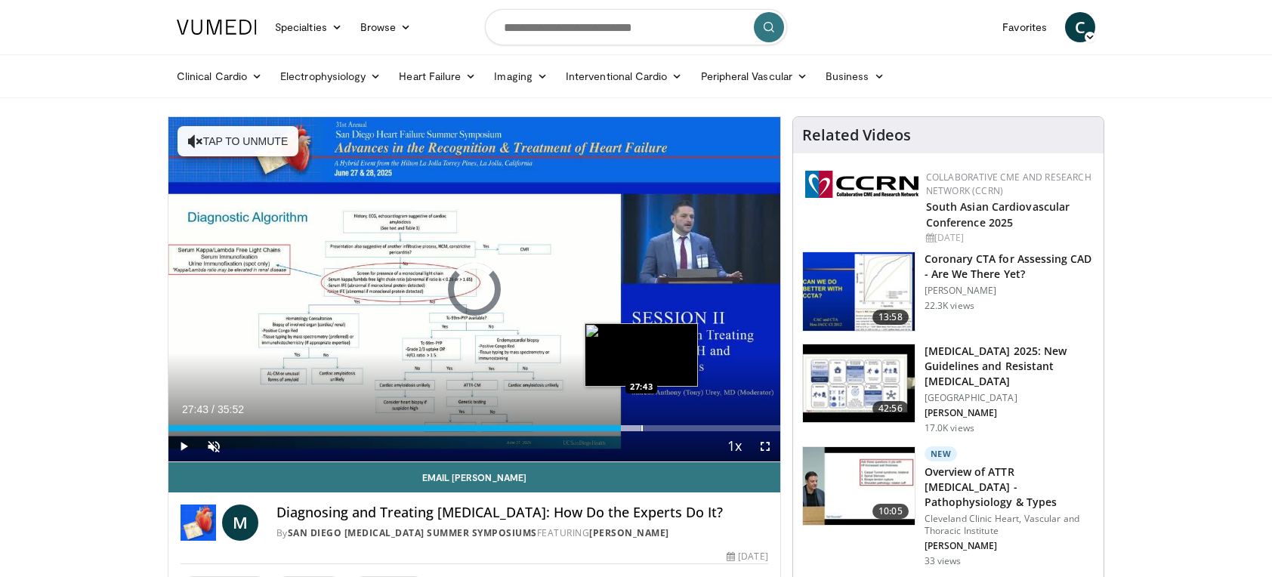
click at [641, 429] on div "Progress Bar" at bounding box center [642, 428] width 2 height 6
click at [652, 430] on div "Progress Bar" at bounding box center [653, 428] width 2 height 6
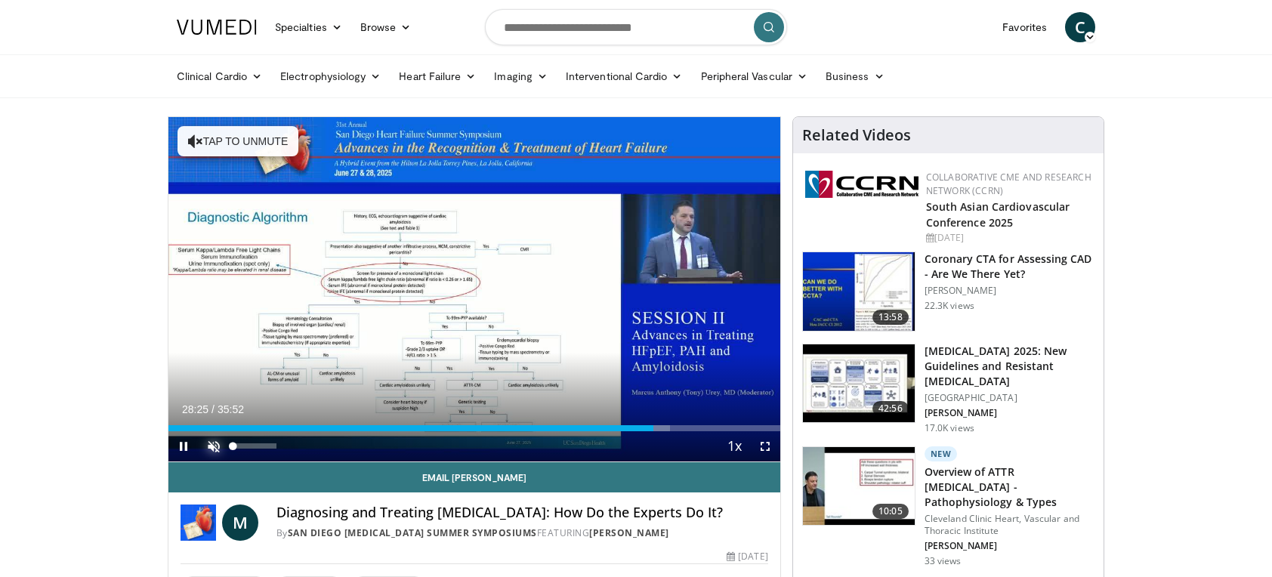
click at [212, 443] on span "Video Player" at bounding box center [214, 446] width 30 height 30
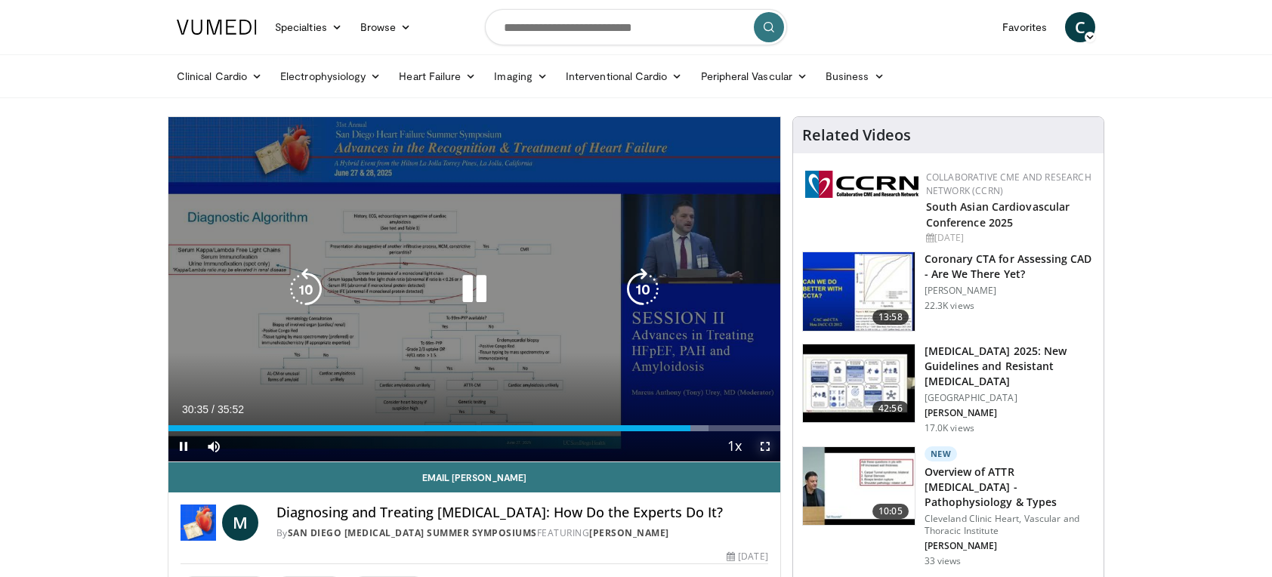
drag, startPoint x: 764, startPoint y: 430, endPoint x: 766, endPoint y: 554, distance: 124.6
click at [763, 440] on span "Video Player" at bounding box center [765, 446] width 30 height 30
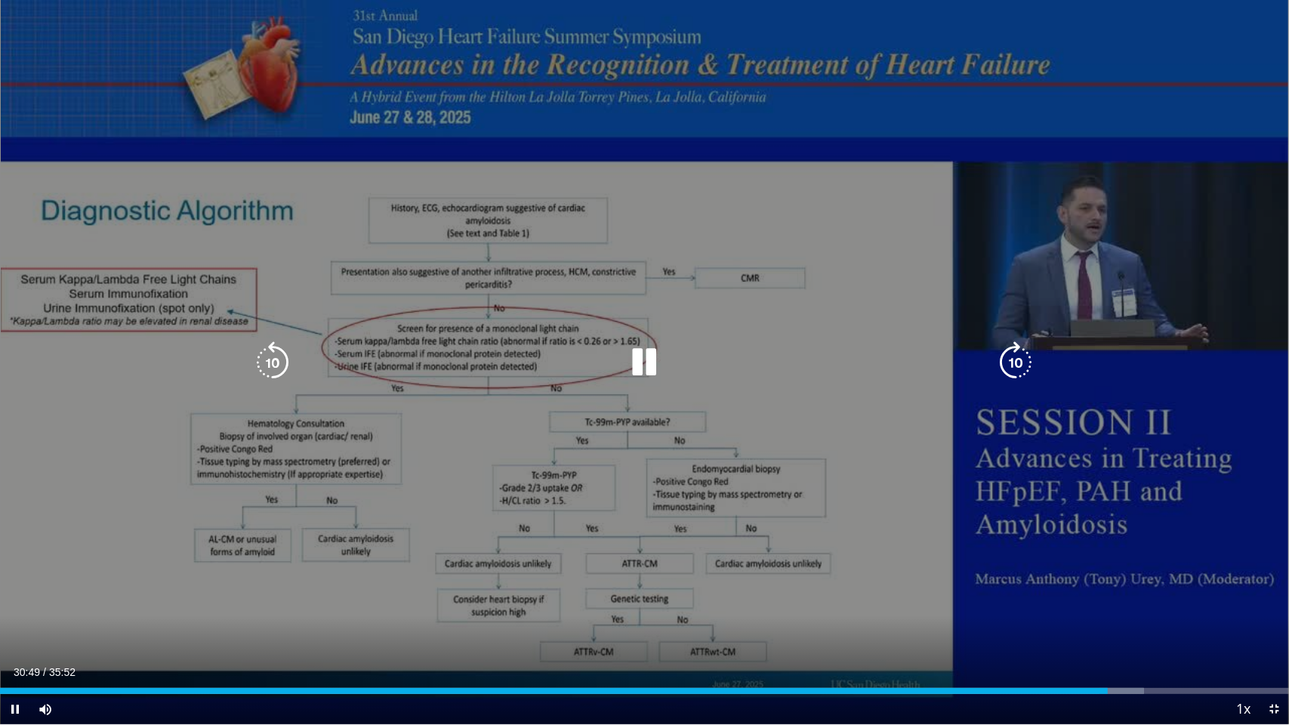
click at [363, 561] on div "10 seconds Tap to unmute" at bounding box center [644, 362] width 1289 height 724
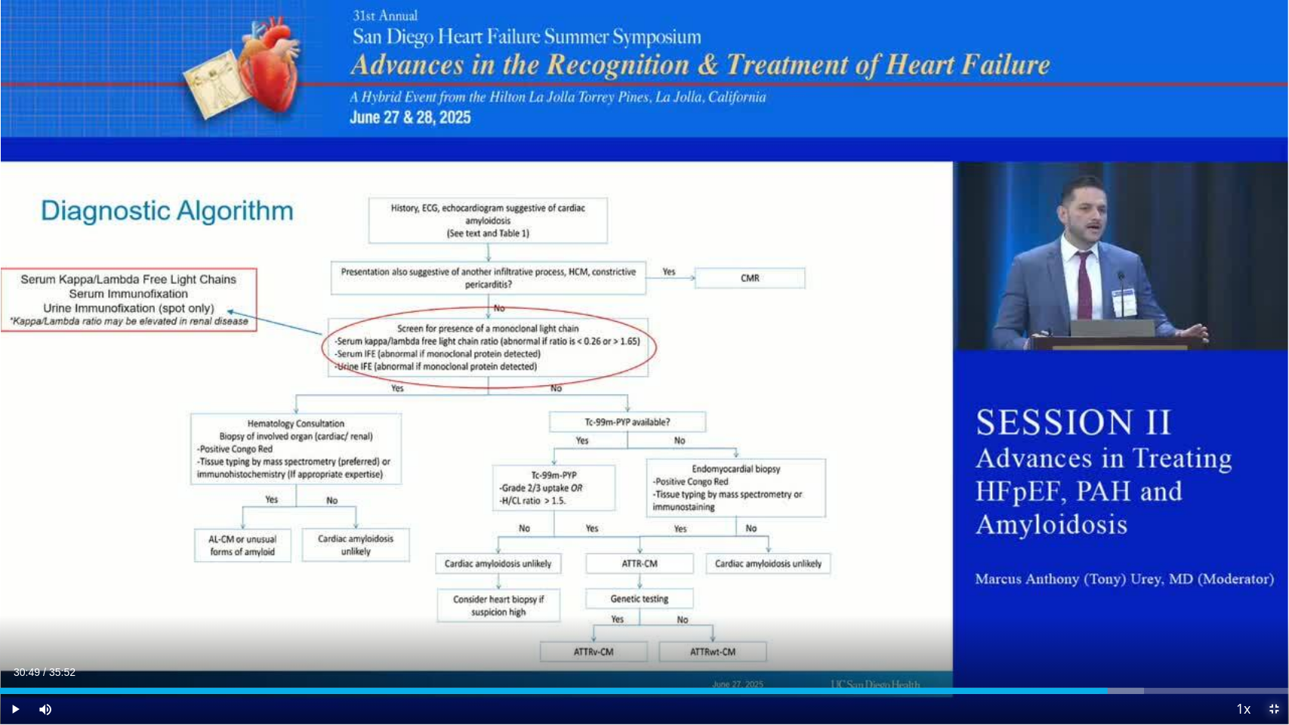
click at [1271, 576] on span "Video Player" at bounding box center [1274, 709] width 30 height 30
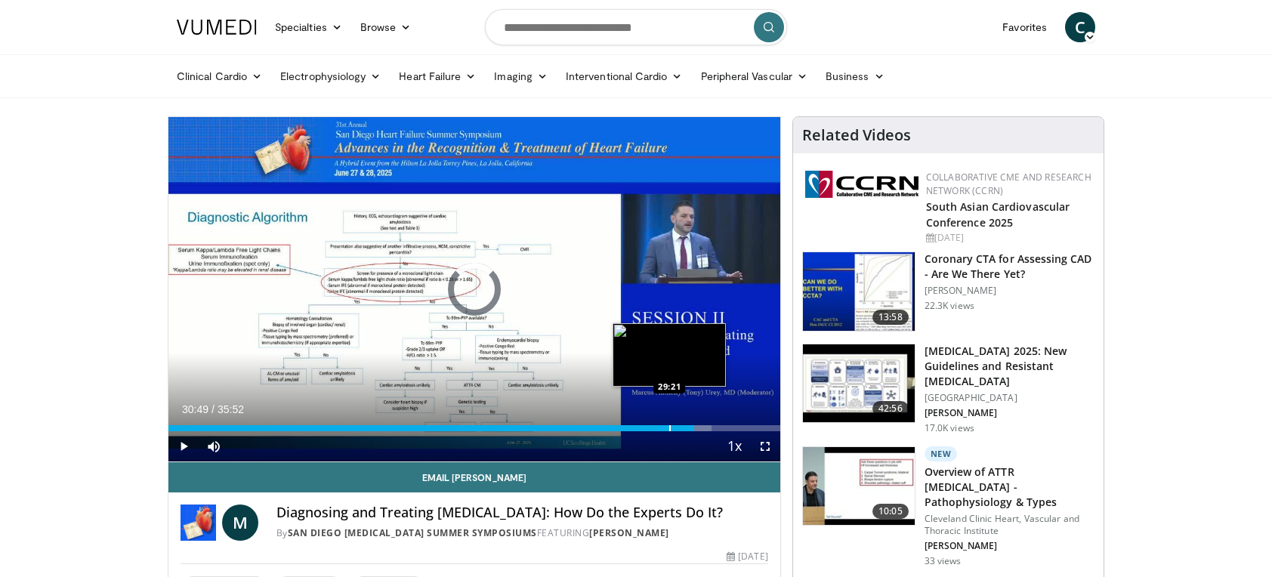
click at [668, 423] on div "Loaded : 88.75% 29:21 29:21" at bounding box center [474, 424] width 612 height 14
click at [666, 428] on div "Progress Bar" at bounding box center [667, 428] width 2 height 6
click at [657, 427] on div "Progress Bar" at bounding box center [658, 428] width 2 height 6
click at [652, 427] on div "28:25" at bounding box center [410, 428] width 485 height 6
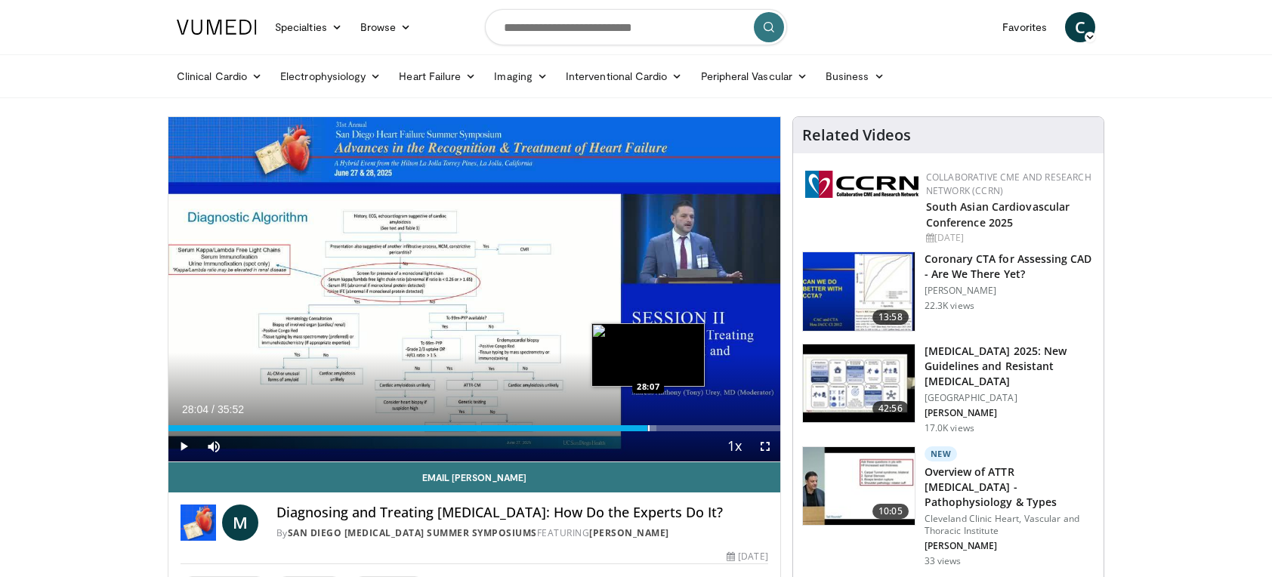
click at [646, 425] on div "28:04" at bounding box center [407, 428] width 479 height 6
click at [640, 423] on div "Loaded : 81.13% 28:04 27:40" at bounding box center [474, 424] width 612 height 14
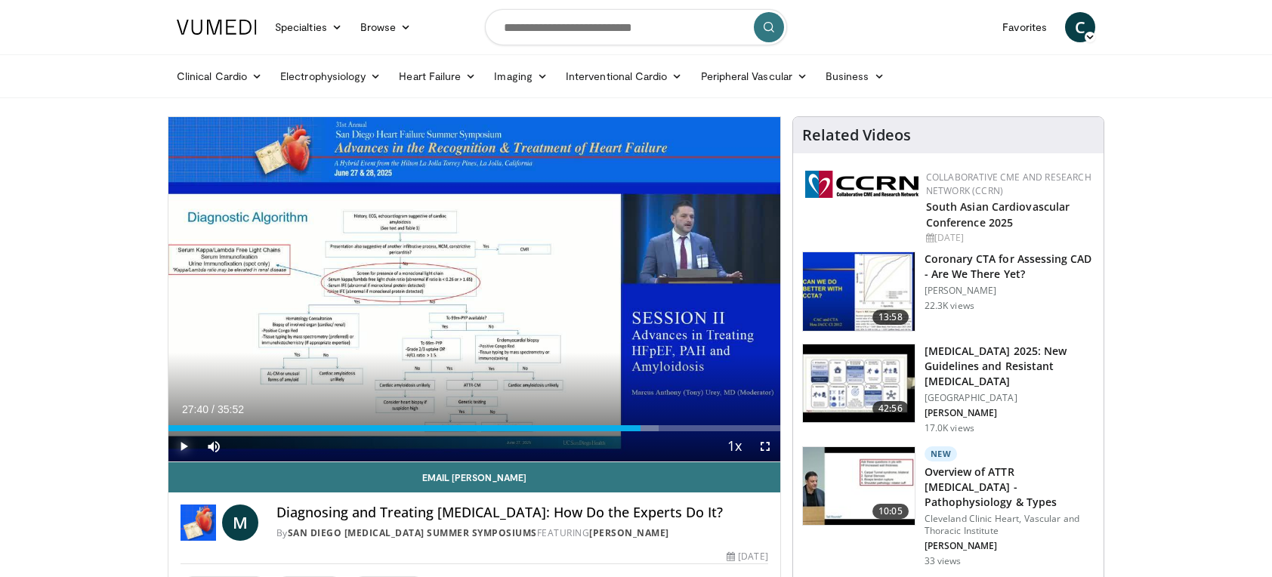
click at [180, 441] on span "Video Player" at bounding box center [183, 446] width 30 height 30
